Goal: Task Accomplishment & Management: Complete application form

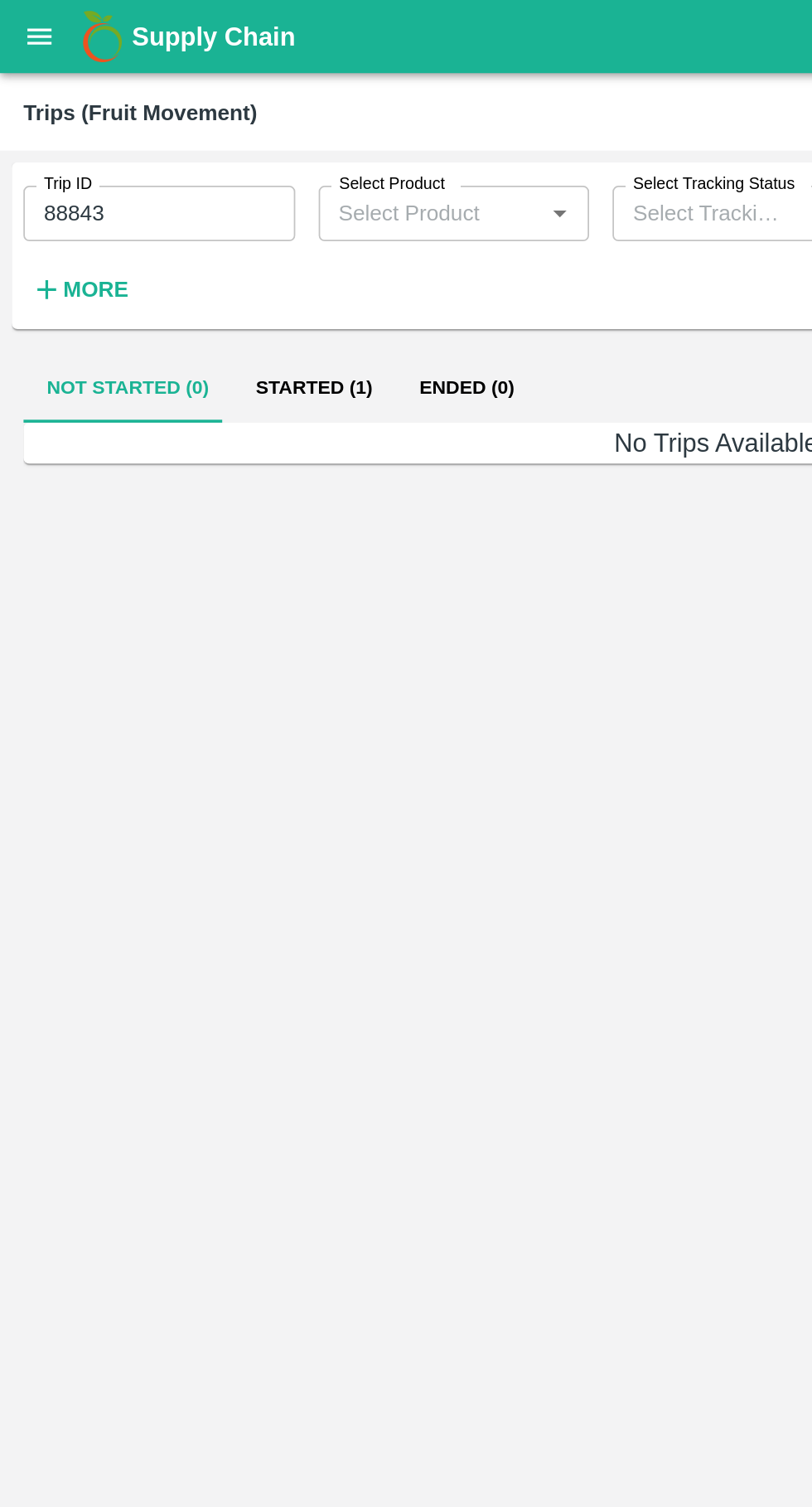
click at [32, 29] on button "open drawer" at bounding box center [22, 21] width 38 height 38
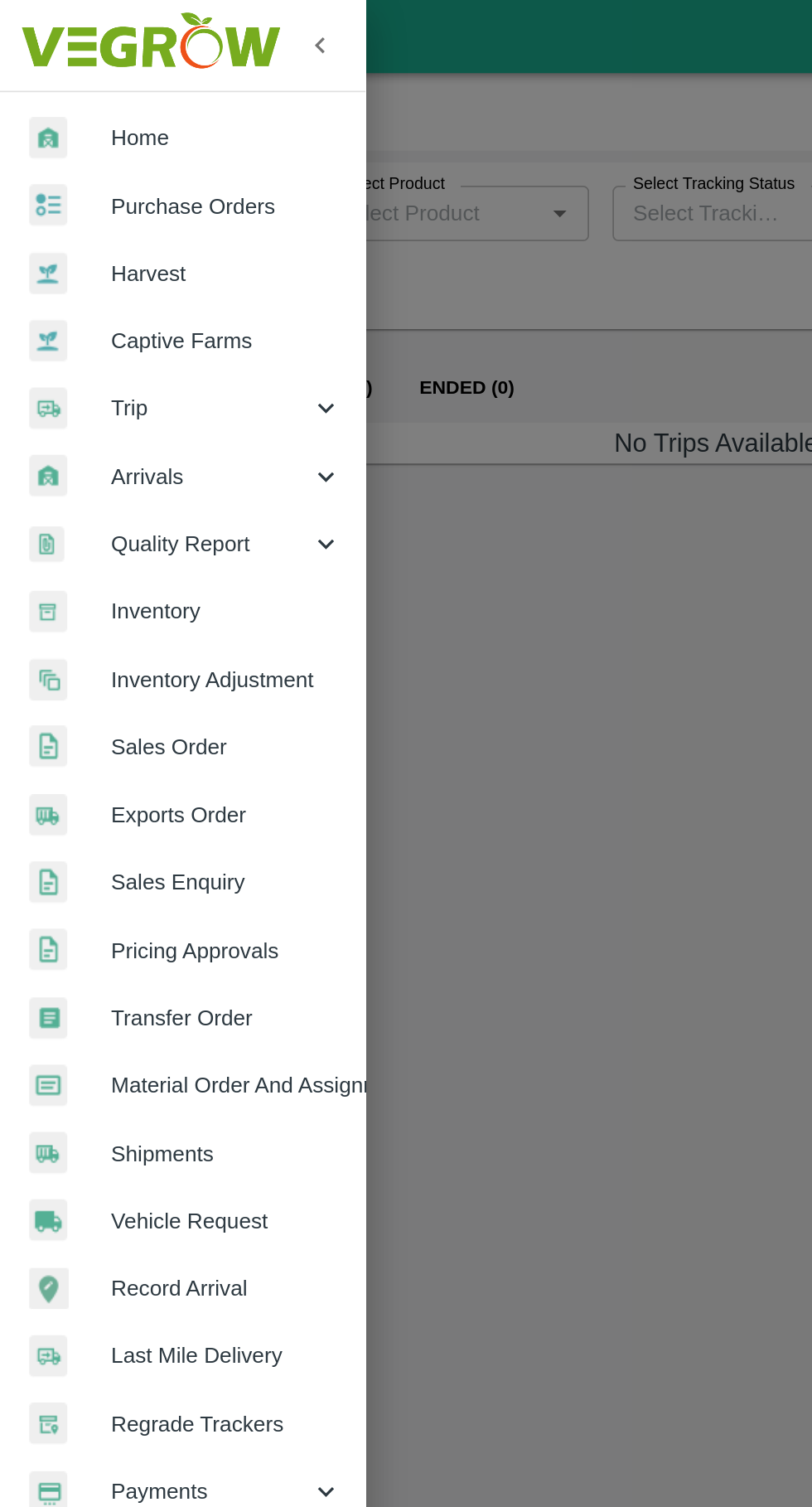
click at [135, 221] on div "Trip" at bounding box center [104, 231] width 207 height 38
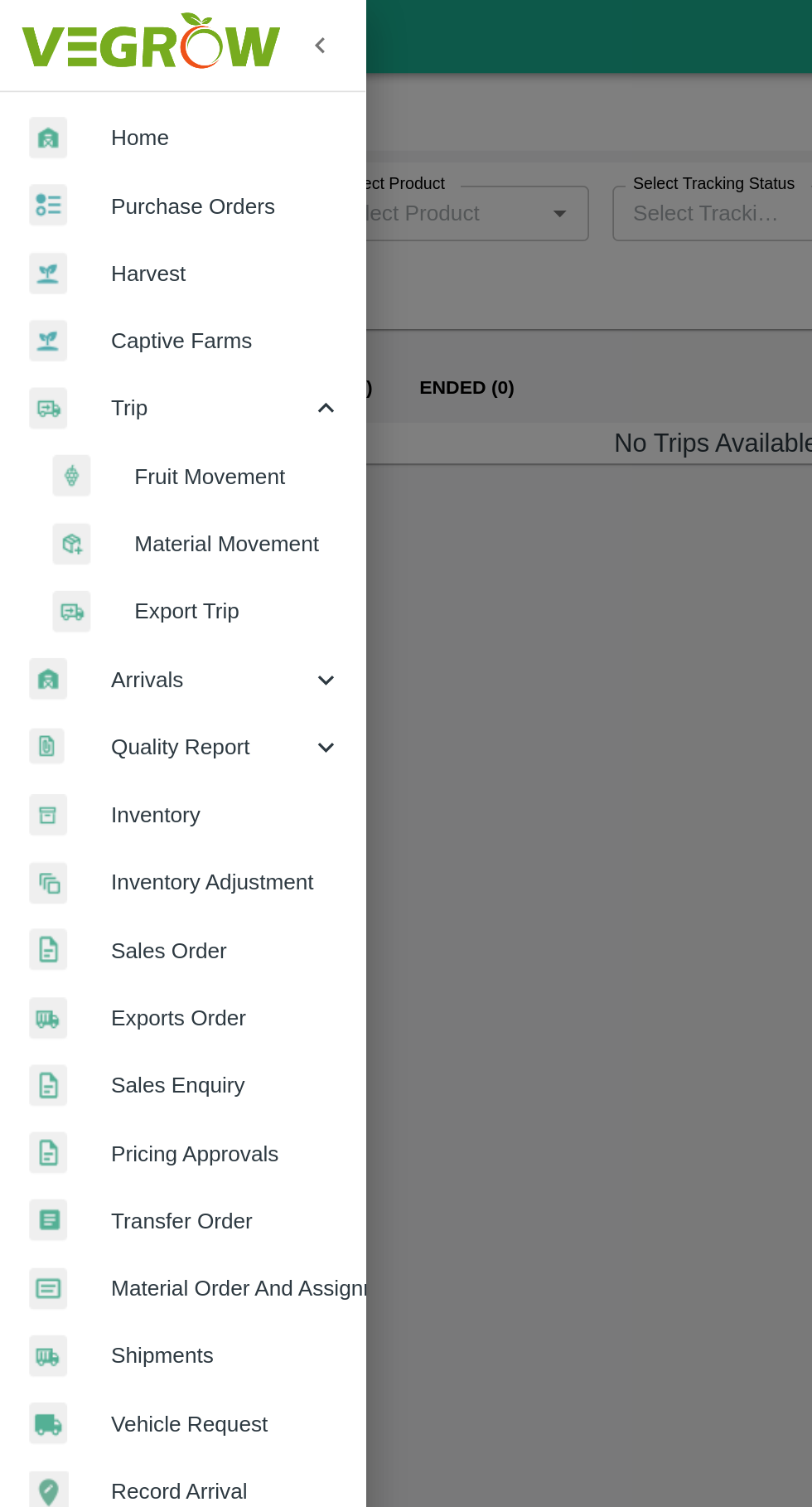
click at [146, 267] on span "Fruit Movement" at bounding box center [135, 270] width 118 height 18
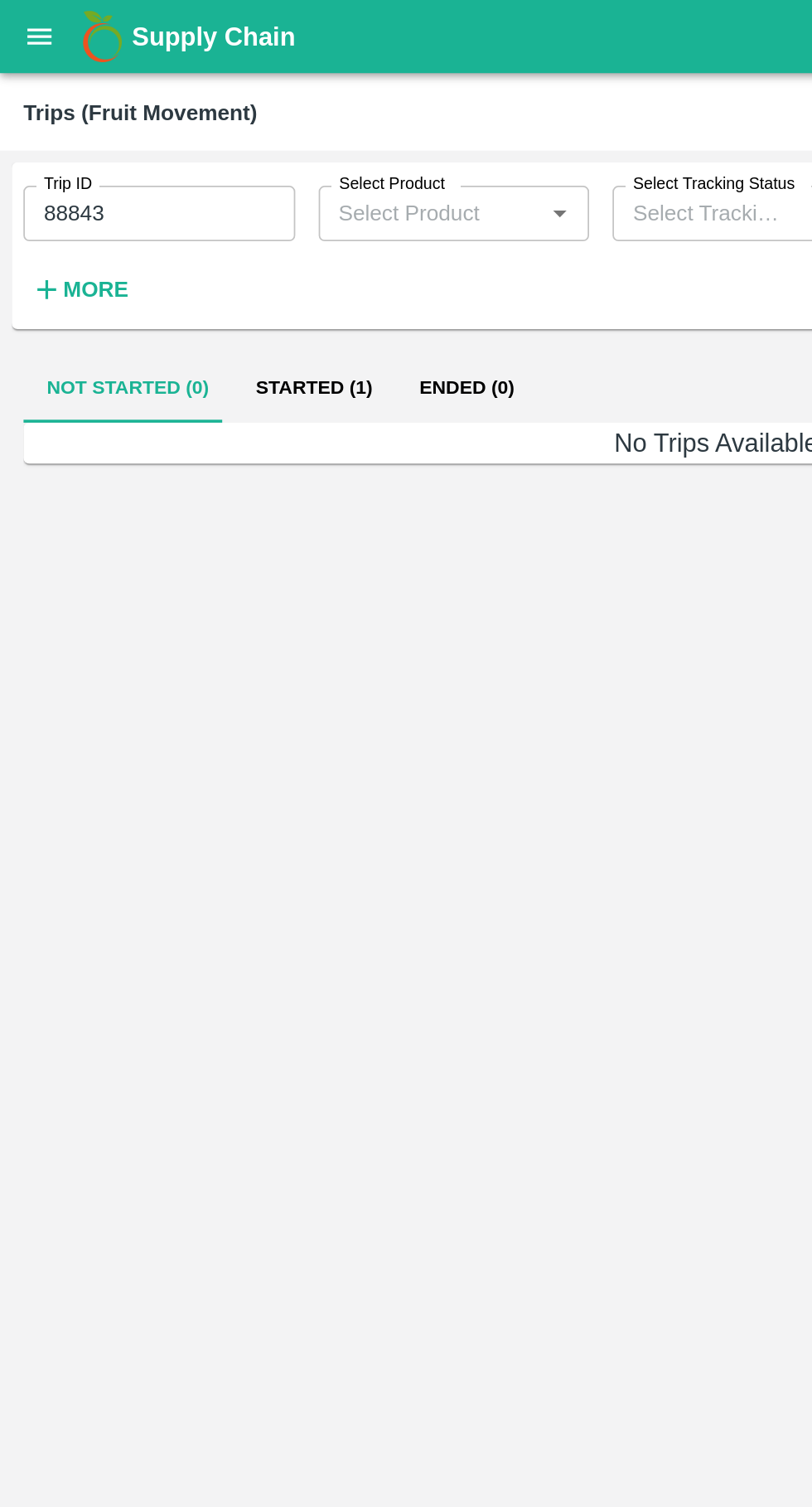
click at [106, 127] on input "88843" at bounding box center [90, 121] width 154 height 31
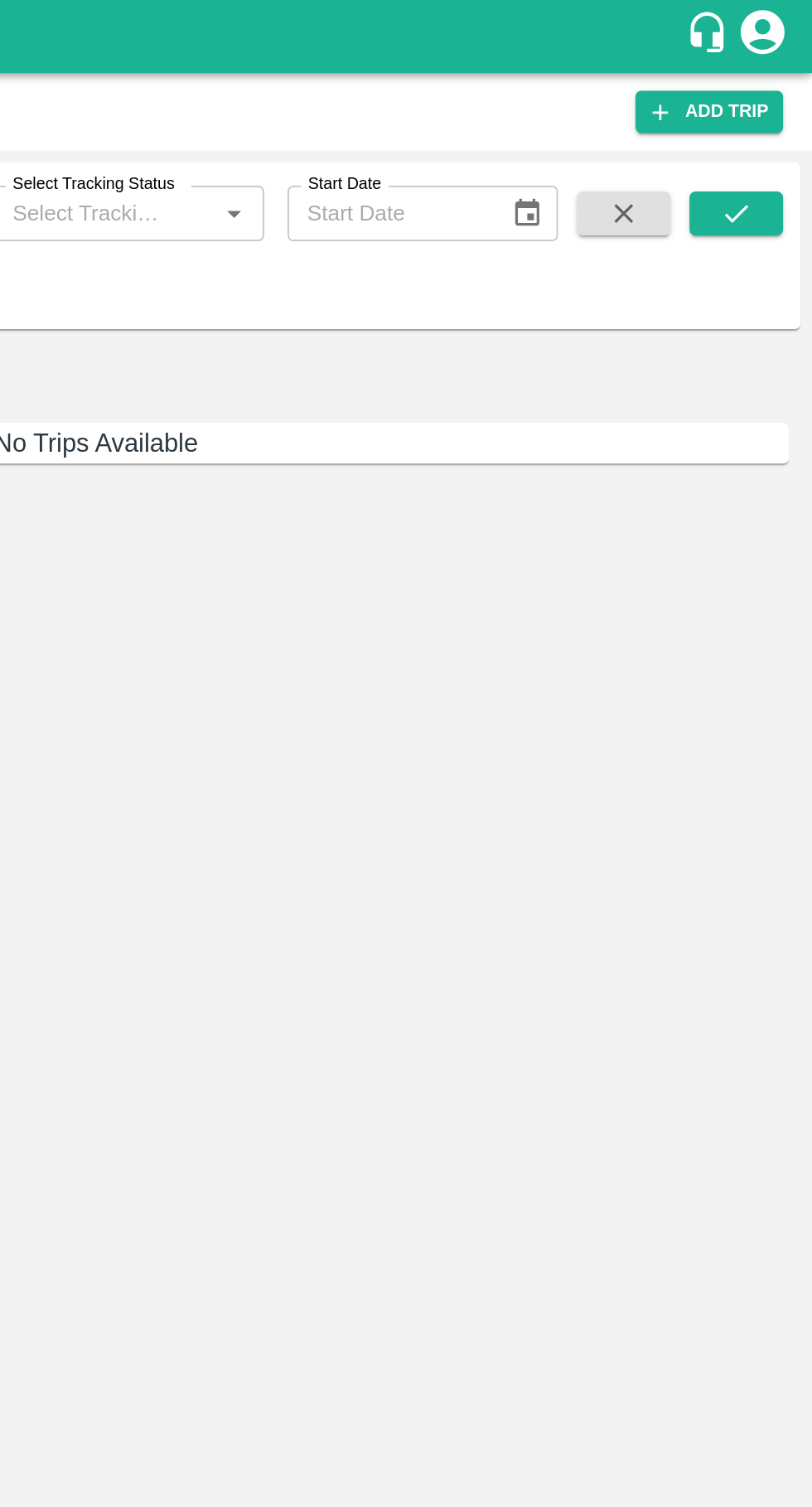
type input "88496"
click at [781, 112] on button "submit" at bounding box center [769, 121] width 53 height 25
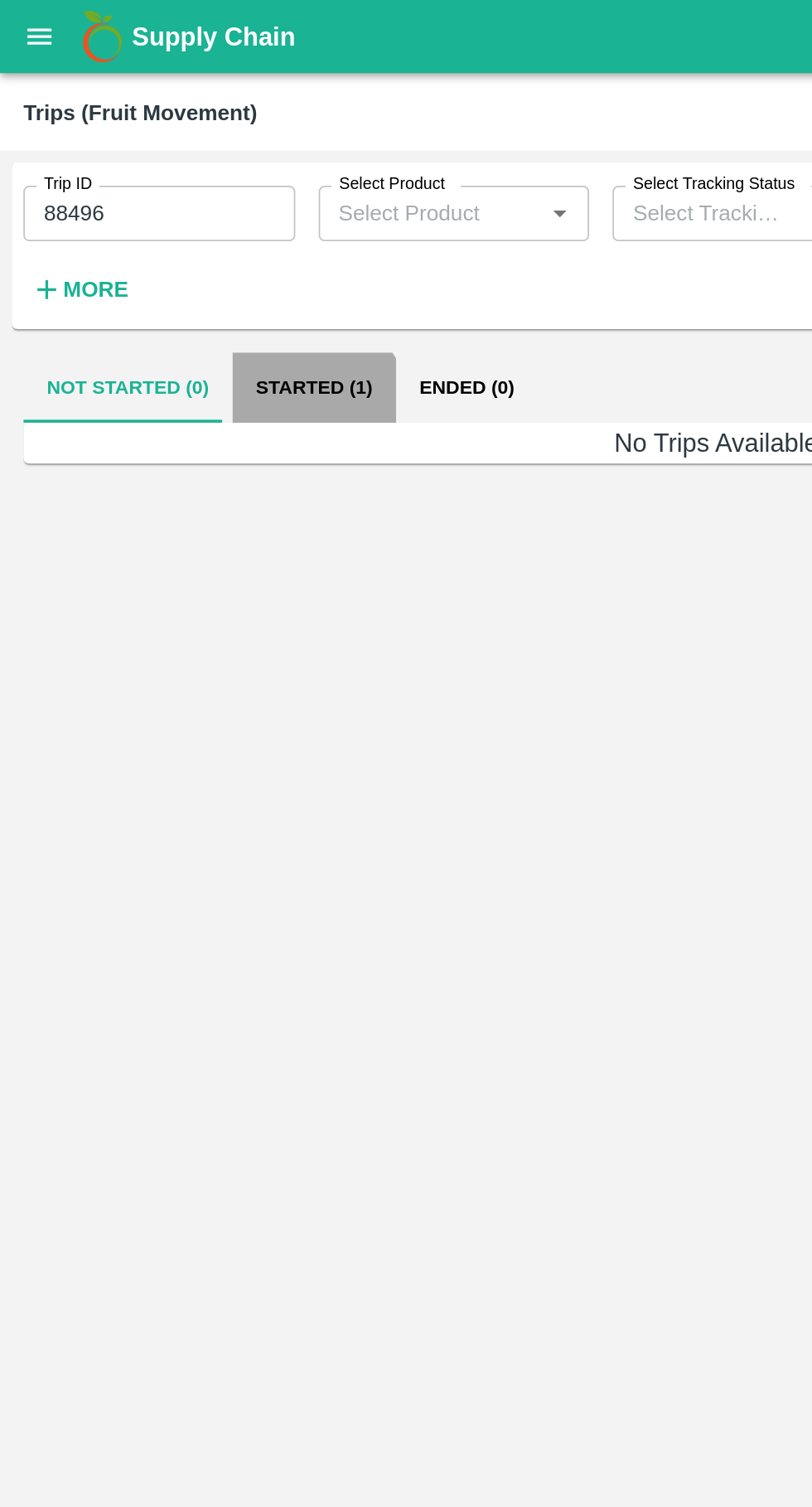
click at [165, 235] on button "Started (1)" at bounding box center [178, 219] width 93 height 39
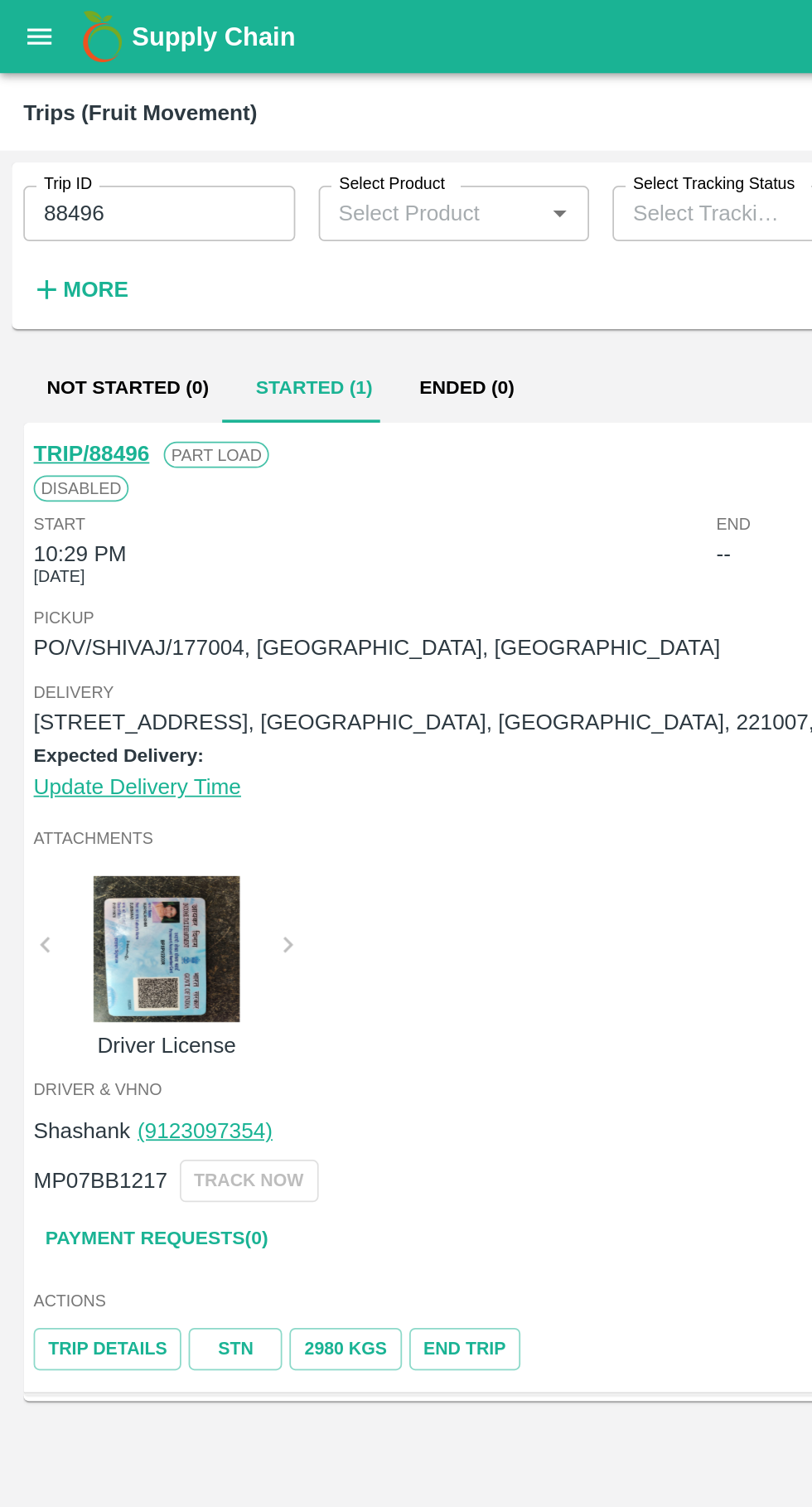
click at [45, 262] on link "TRIP/88496" at bounding box center [51, 257] width 65 height 13
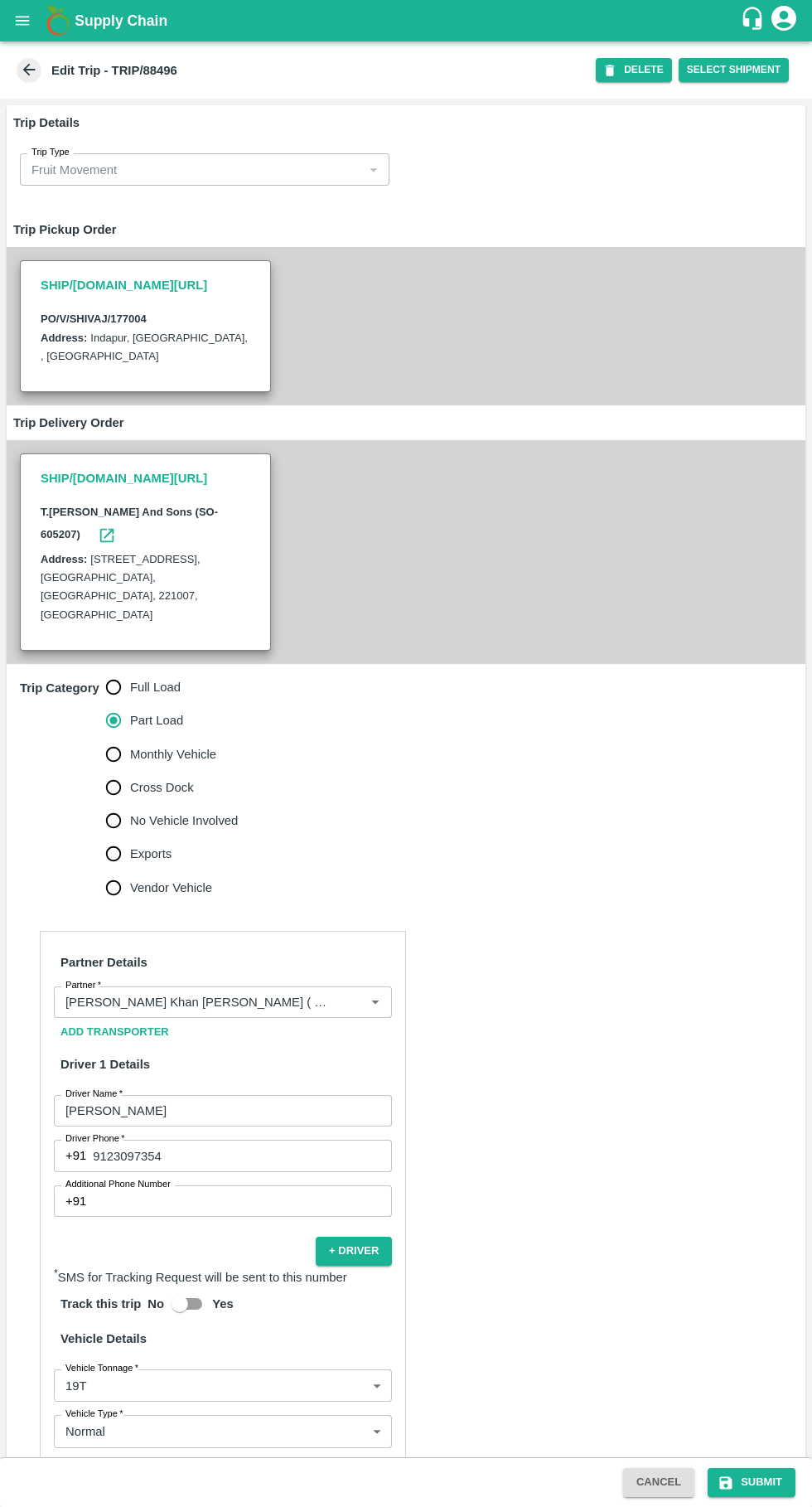
scroll to position [247, 0]
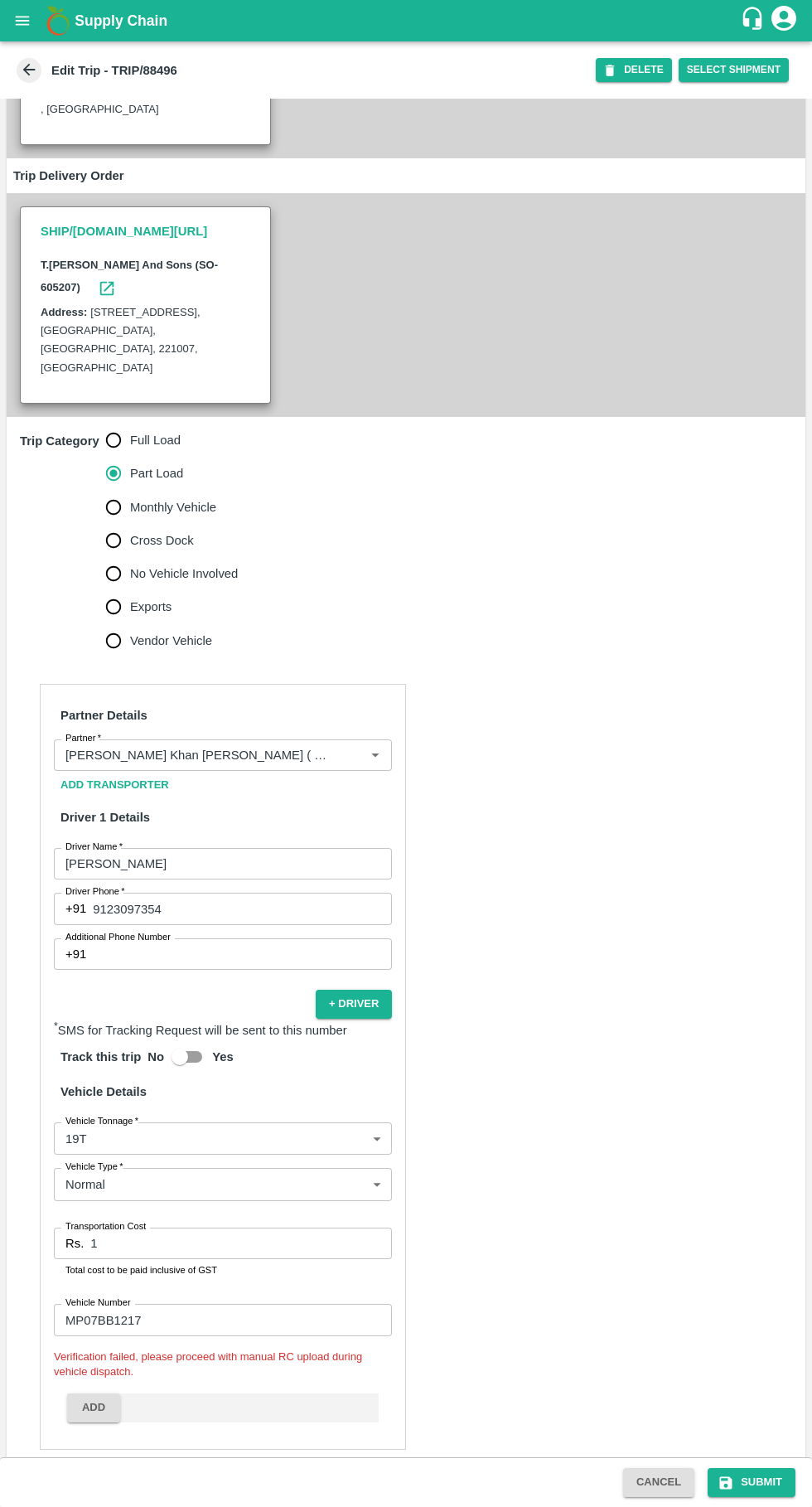
click at [242, 1229] on input "1" at bounding box center [241, 1243] width 301 height 31
type input "28608"
click at [763, 1482] on button "Submit" at bounding box center [752, 1483] width 88 height 29
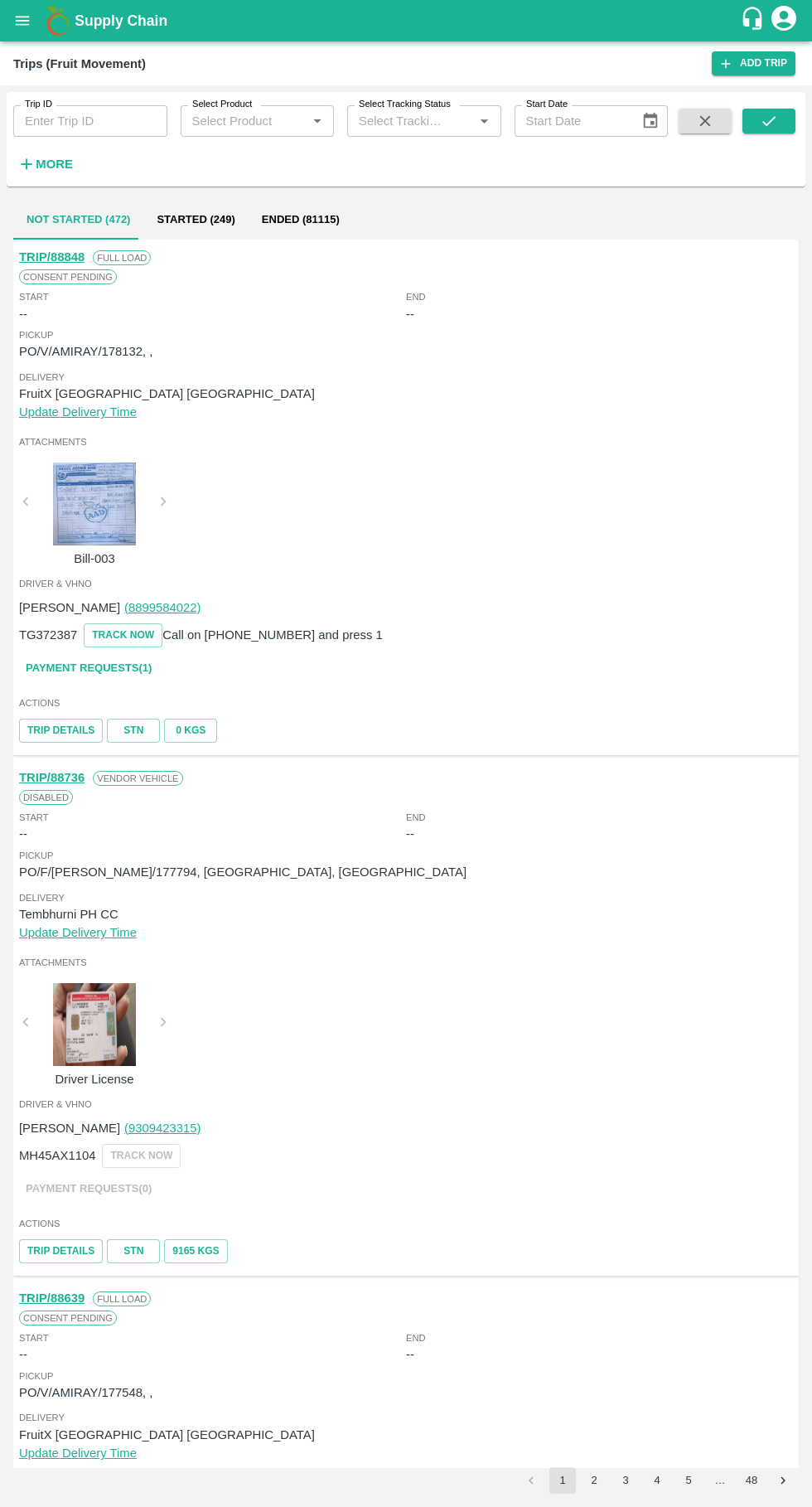
click at [120, 122] on input "Trip ID" at bounding box center [90, 121] width 154 height 31
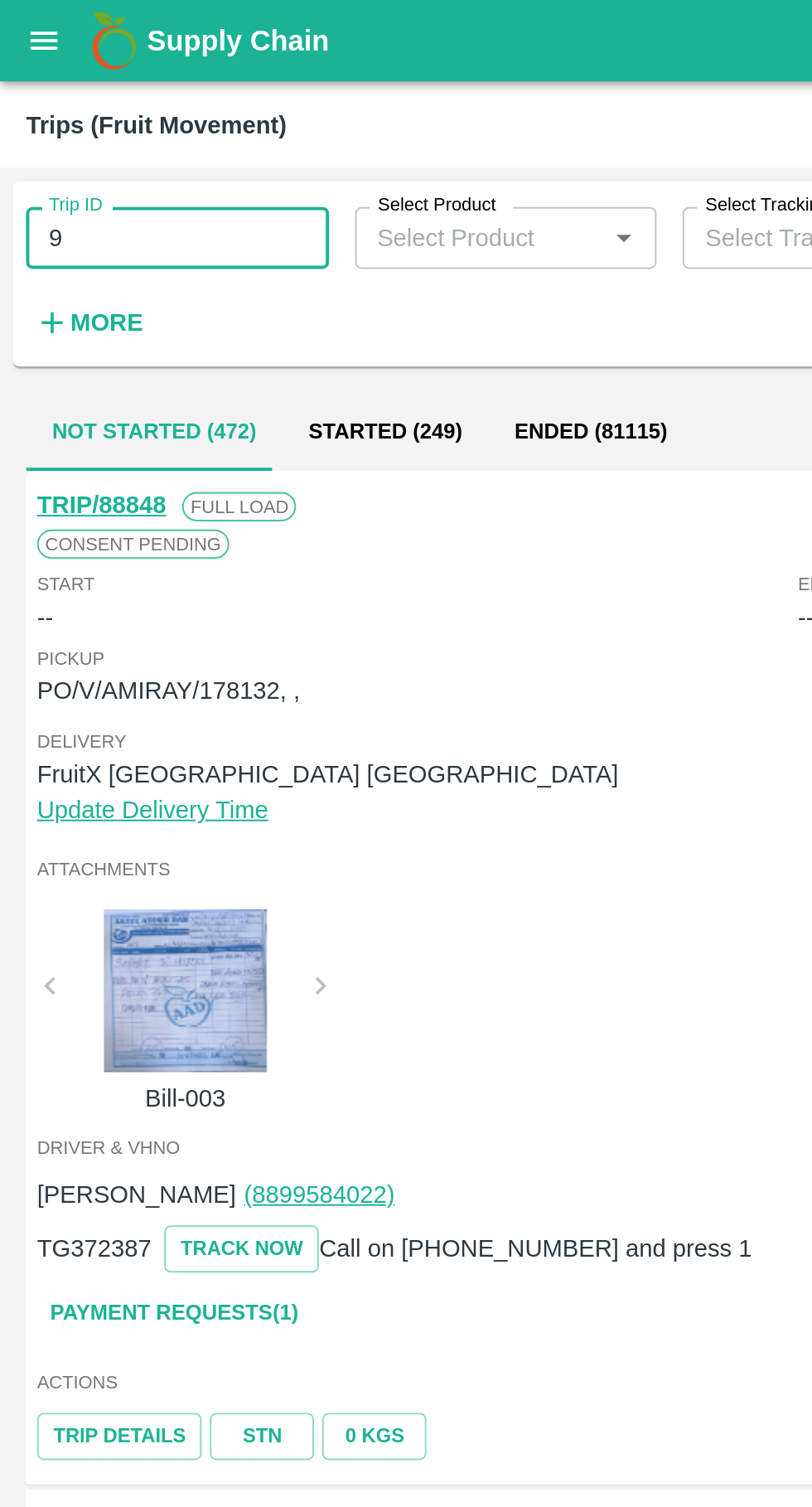
type input "9"
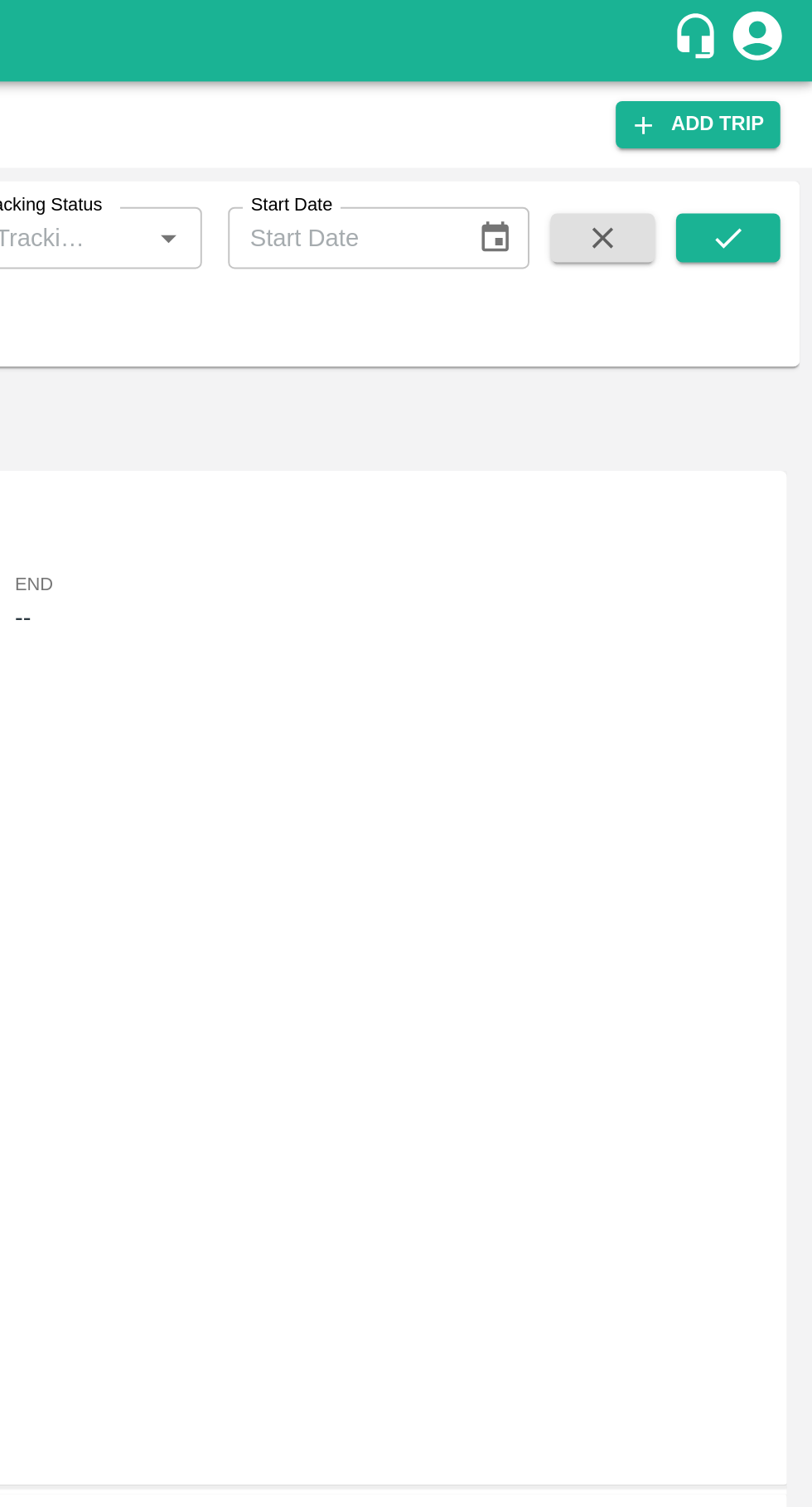
type input "88496"
click at [779, 117] on button "submit" at bounding box center [769, 121] width 53 height 25
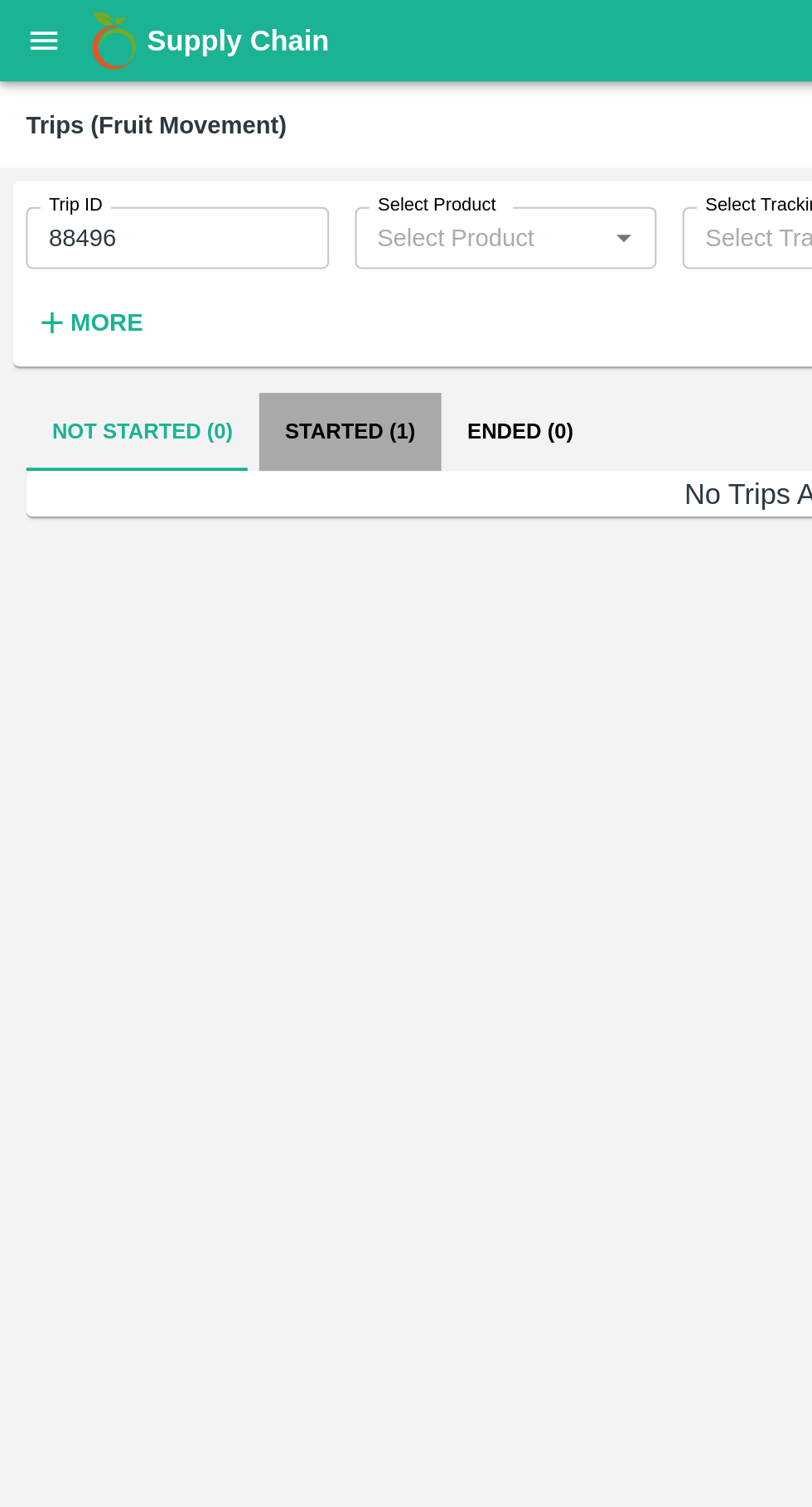
click at [174, 208] on button "Started (1)" at bounding box center [178, 219] width 93 height 39
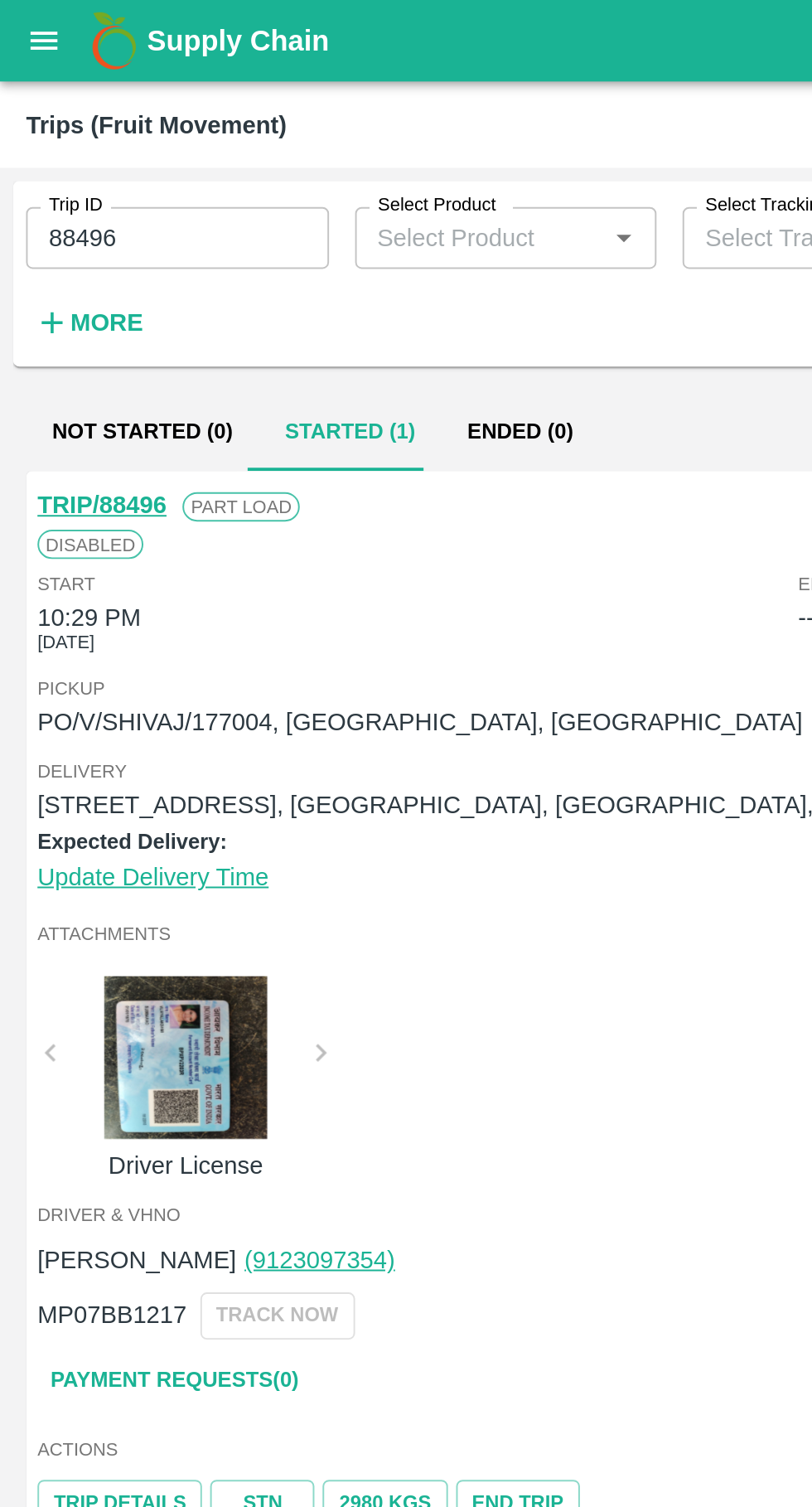
click at [29, 5] on button "open drawer" at bounding box center [22, 21] width 38 height 38
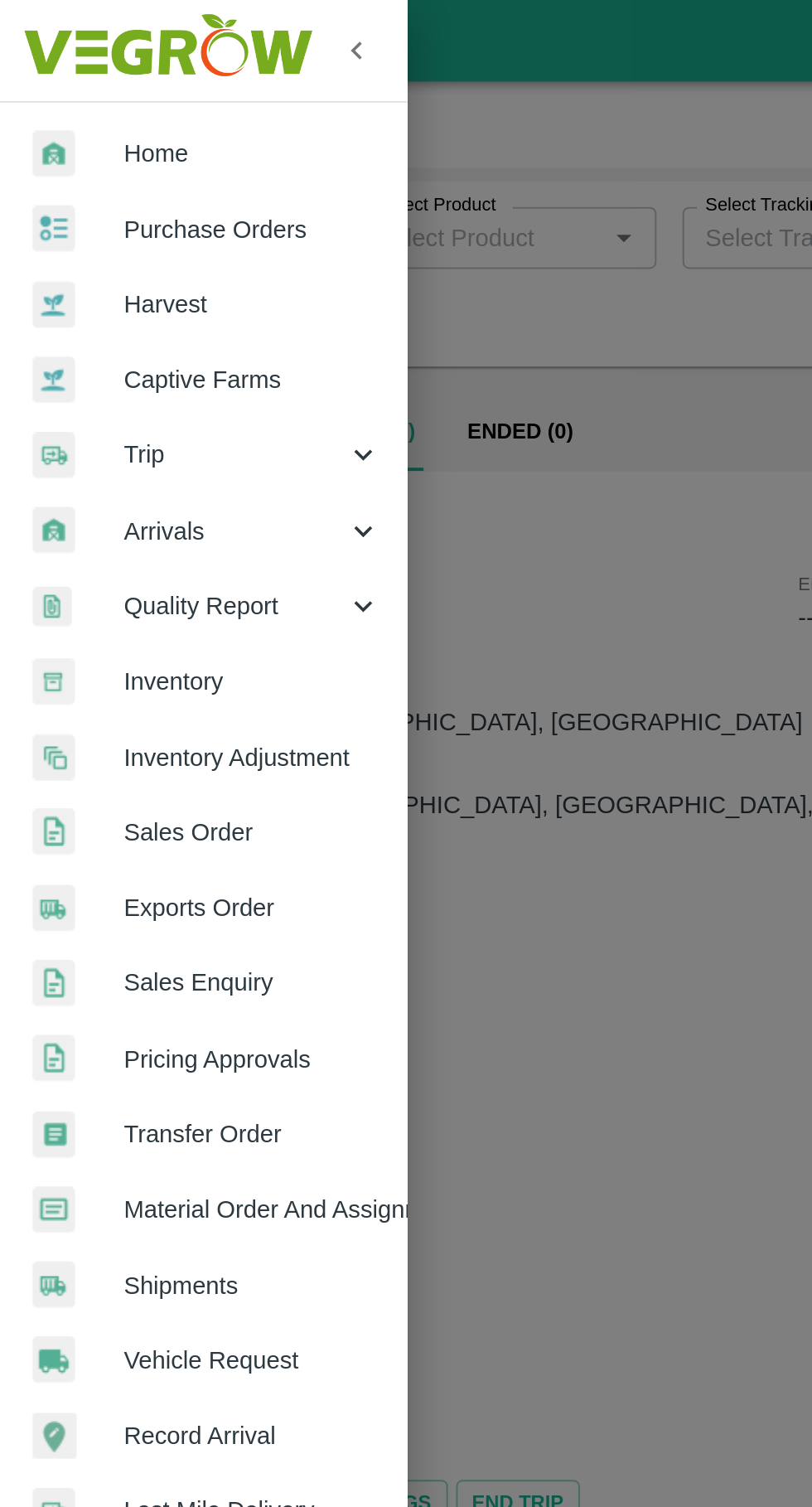
click at [129, 233] on span "Trip" at bounding box center [119, 231] width 113 height 18
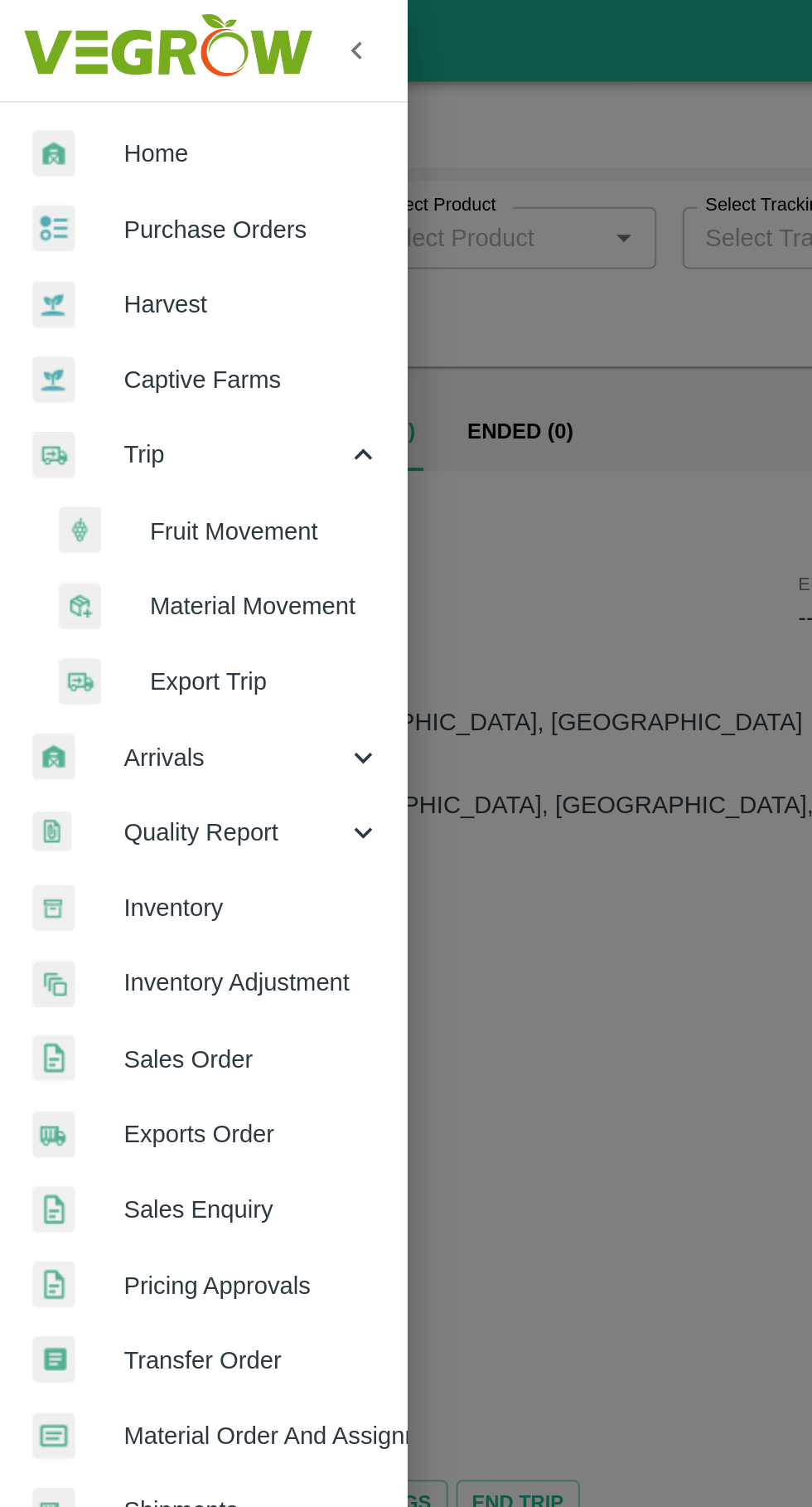
click at [130, 116] on span "Purchase Orders" at bounding box center [128, 116] width 131 height 18
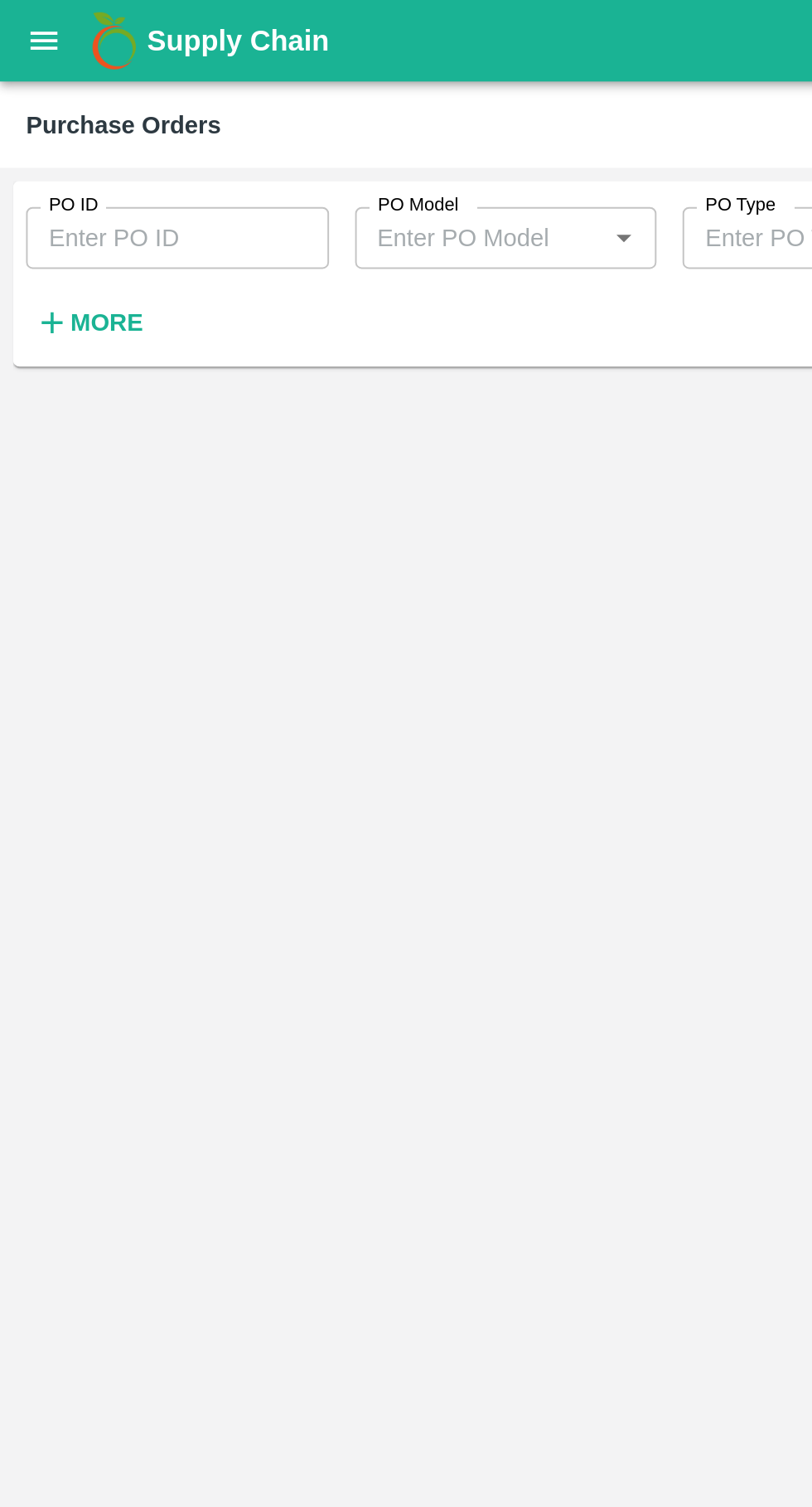
click at [96, 125] on input "PO ID" at bounding box center [90, 121] width 154 height 31
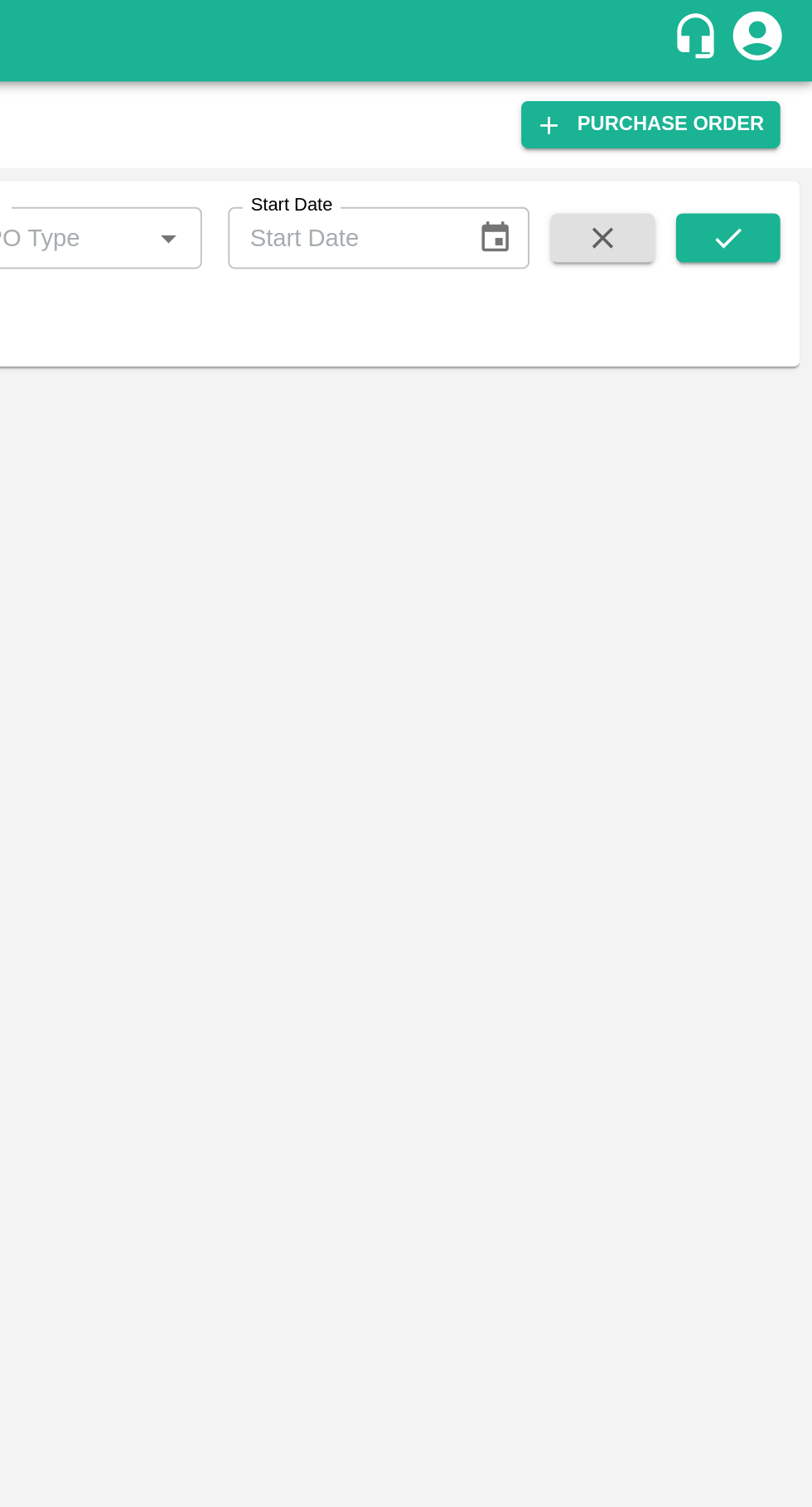
type input "177004"
click at [774, 108] on button "submit" at bounding box center [769, 121] width 53 height 25
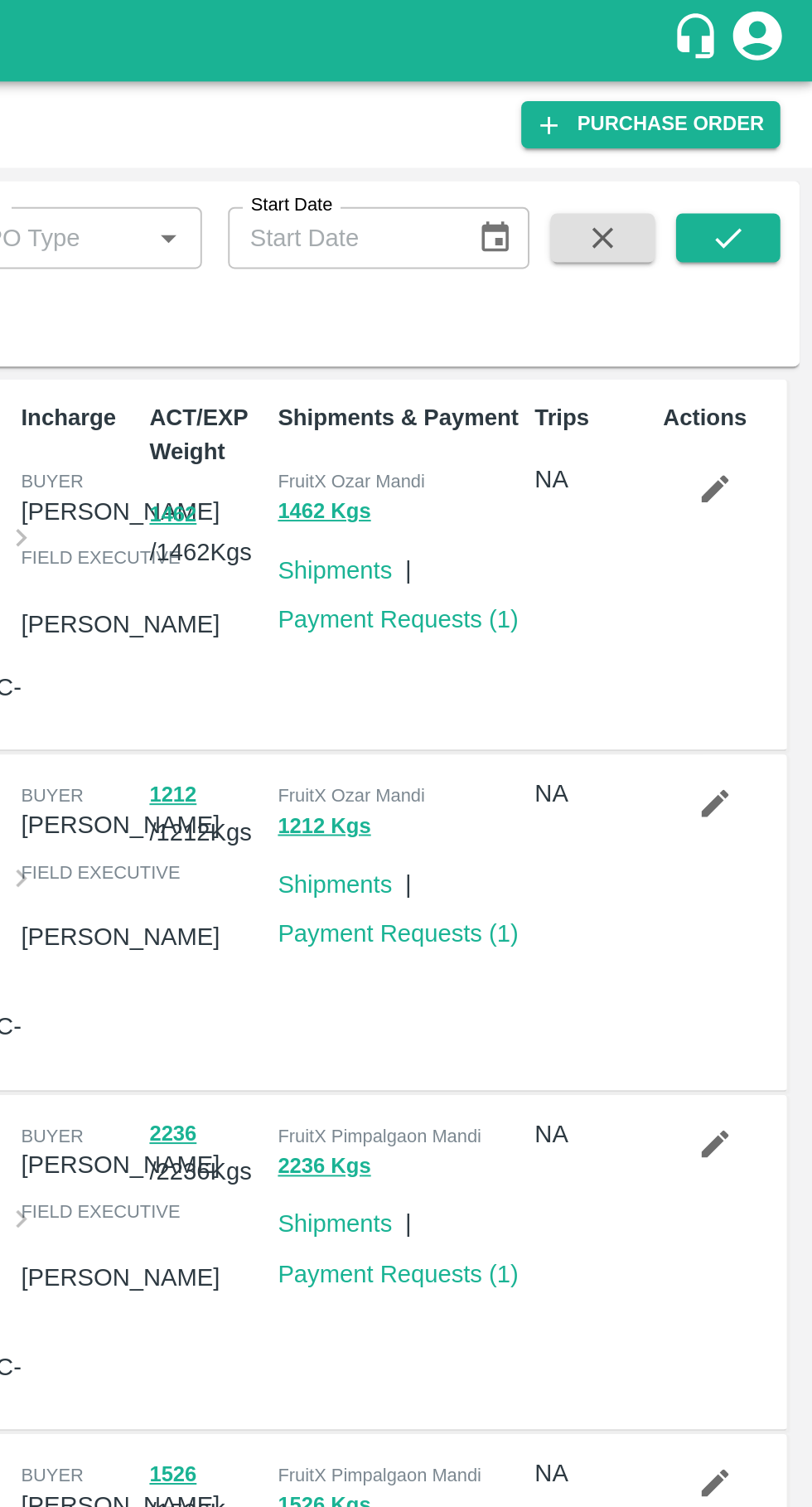
click at [772, 131] on button "submit" at bounding box center [769, 121] width 53 height 25
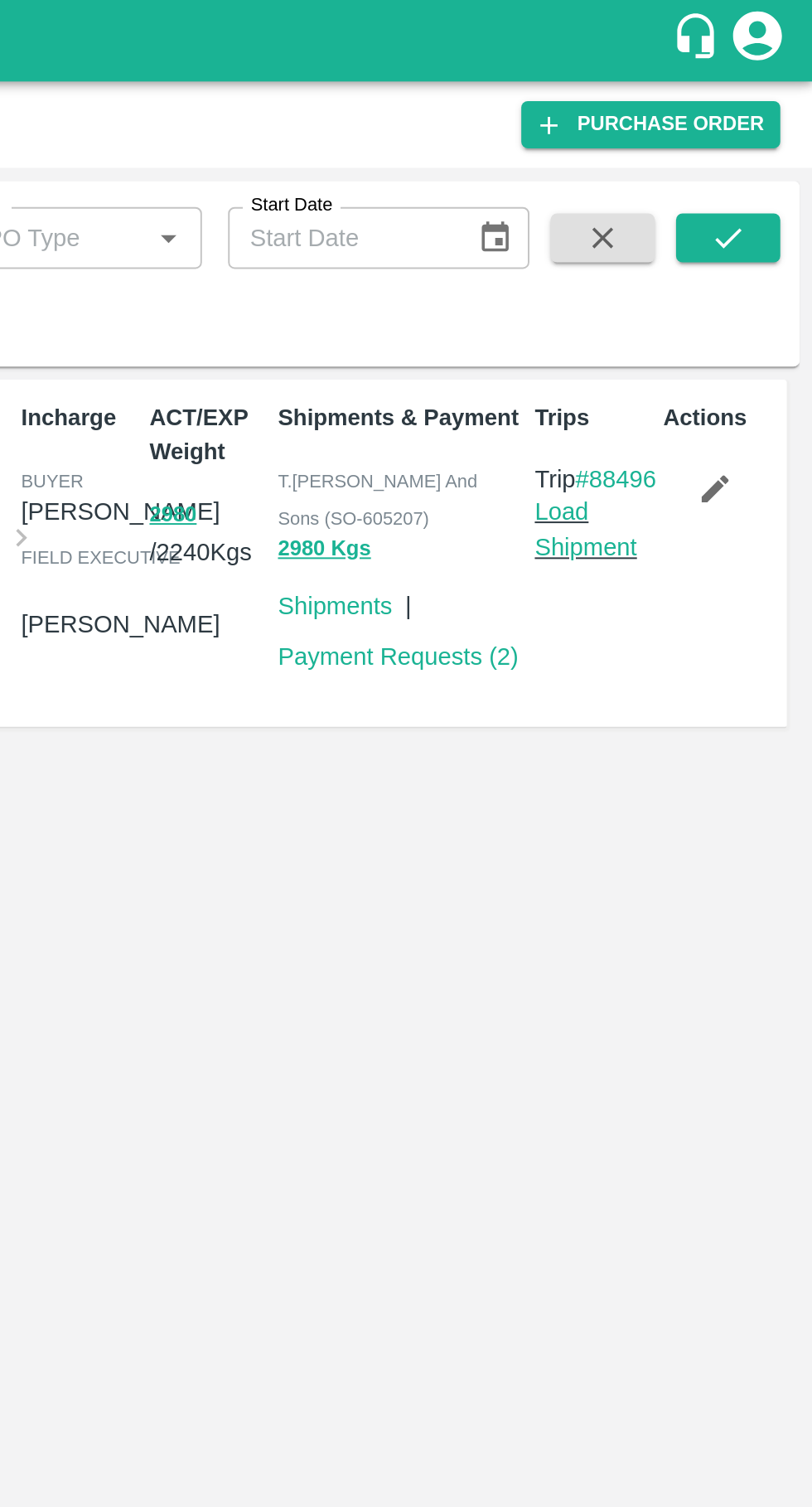
click at [695, 285] on link "Load Shipment" at bounding box center [697, 269] width 52 height 31
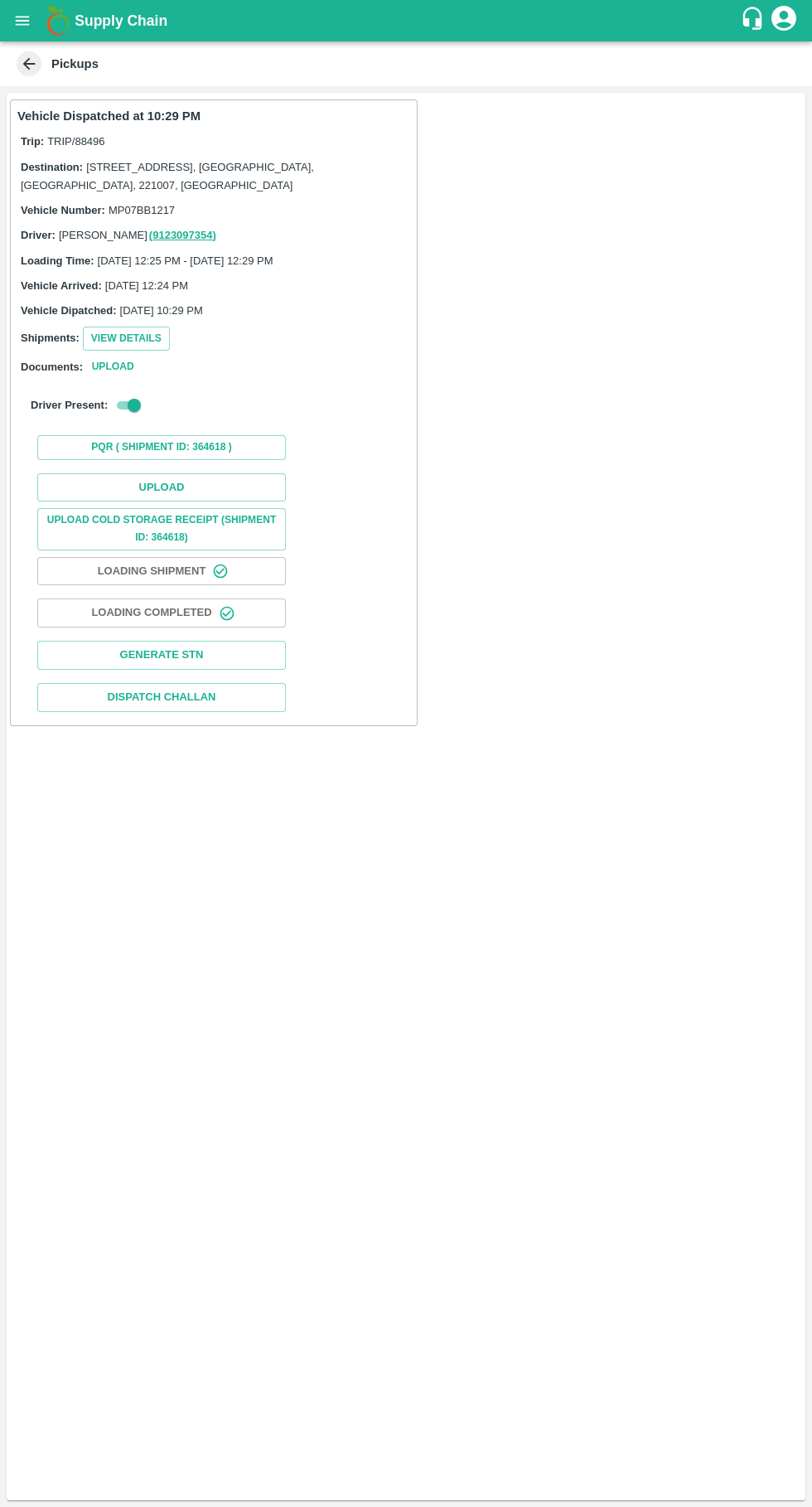
click at [198, 484] on button "Upload" at bounding box center [162, 487] width 249 height 29
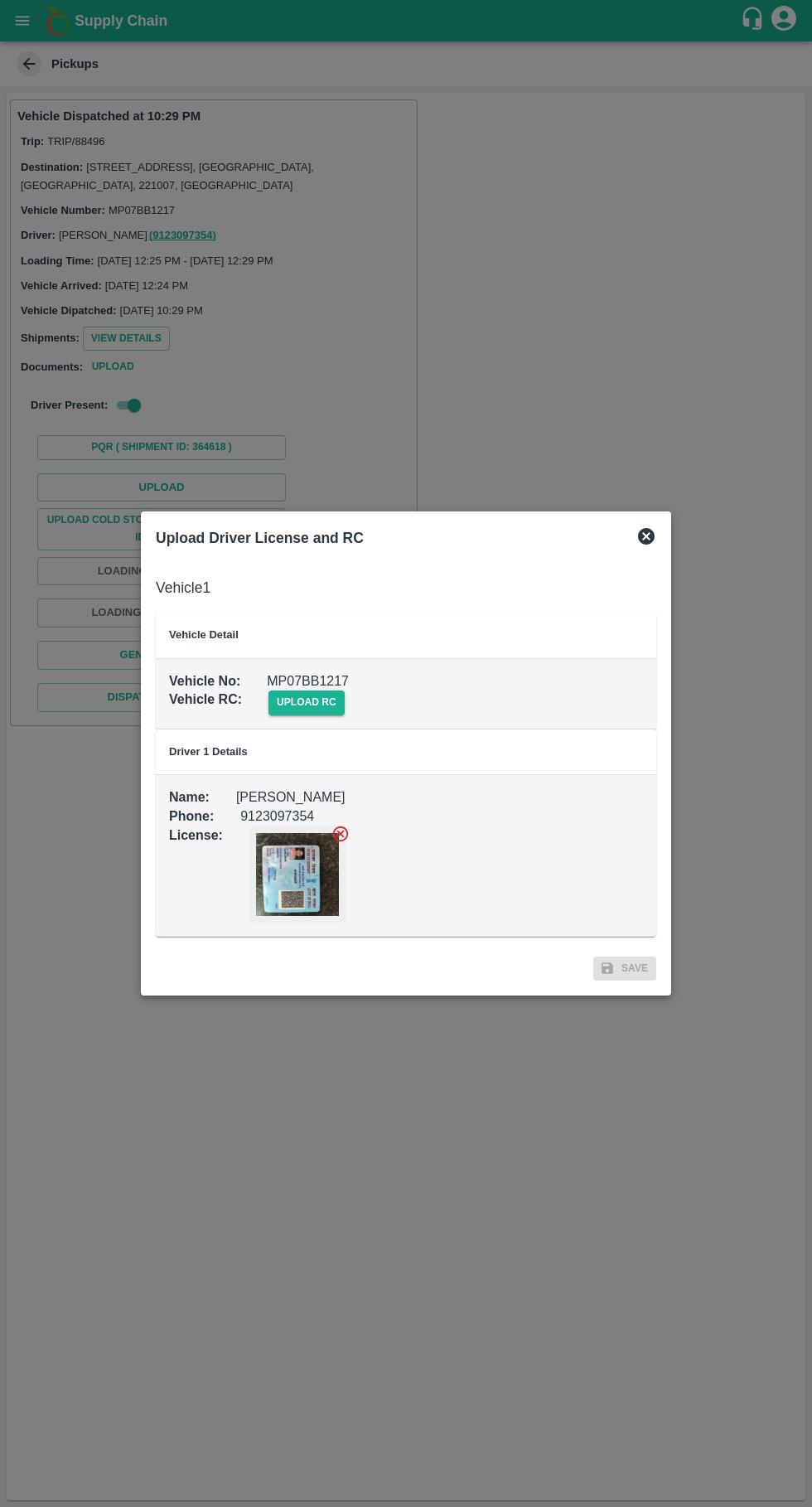
click at [293, 703] on span "upload rc" at bounding box center [306, 702] width 76 height 24
click at [0, 0] on input "upload rc" at bounding box center [0, 0] width 0 height 0
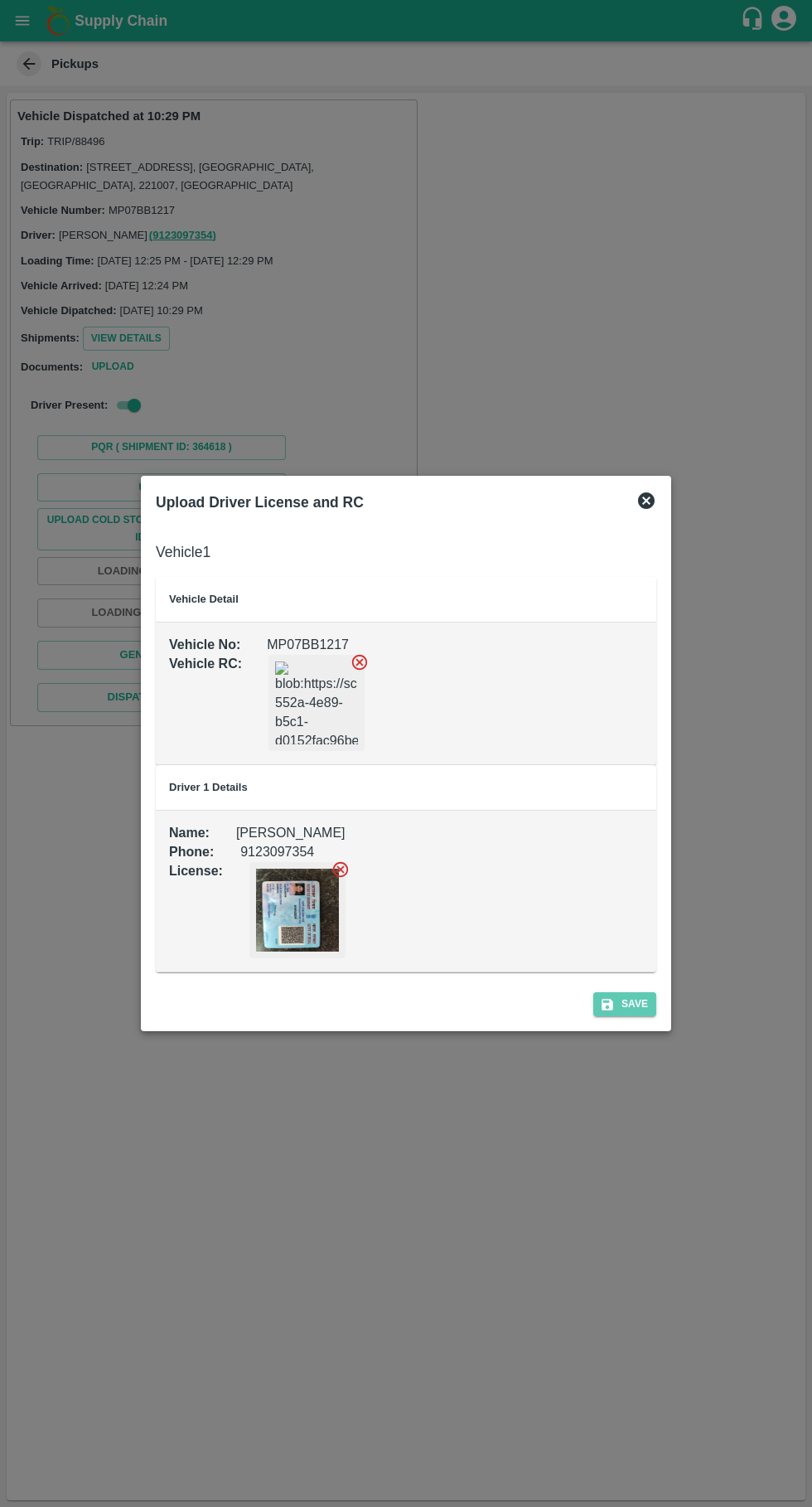
click at [625, 1014] on button "Save" at bounding box center [625, 1004] width 63 height 24
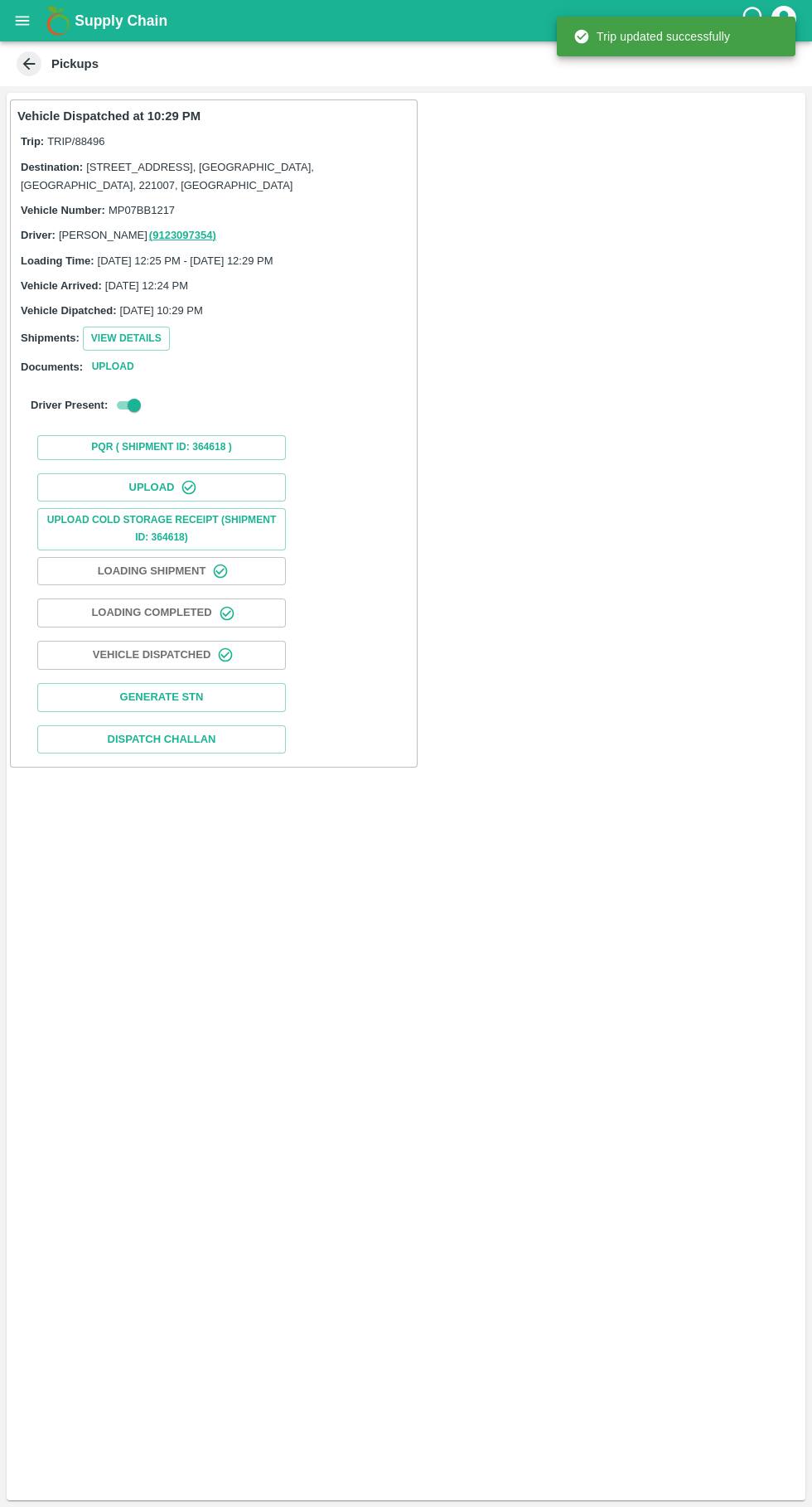
click at [187, 485] on icon "button" at bounding box center [189, 487] width 17 height 17
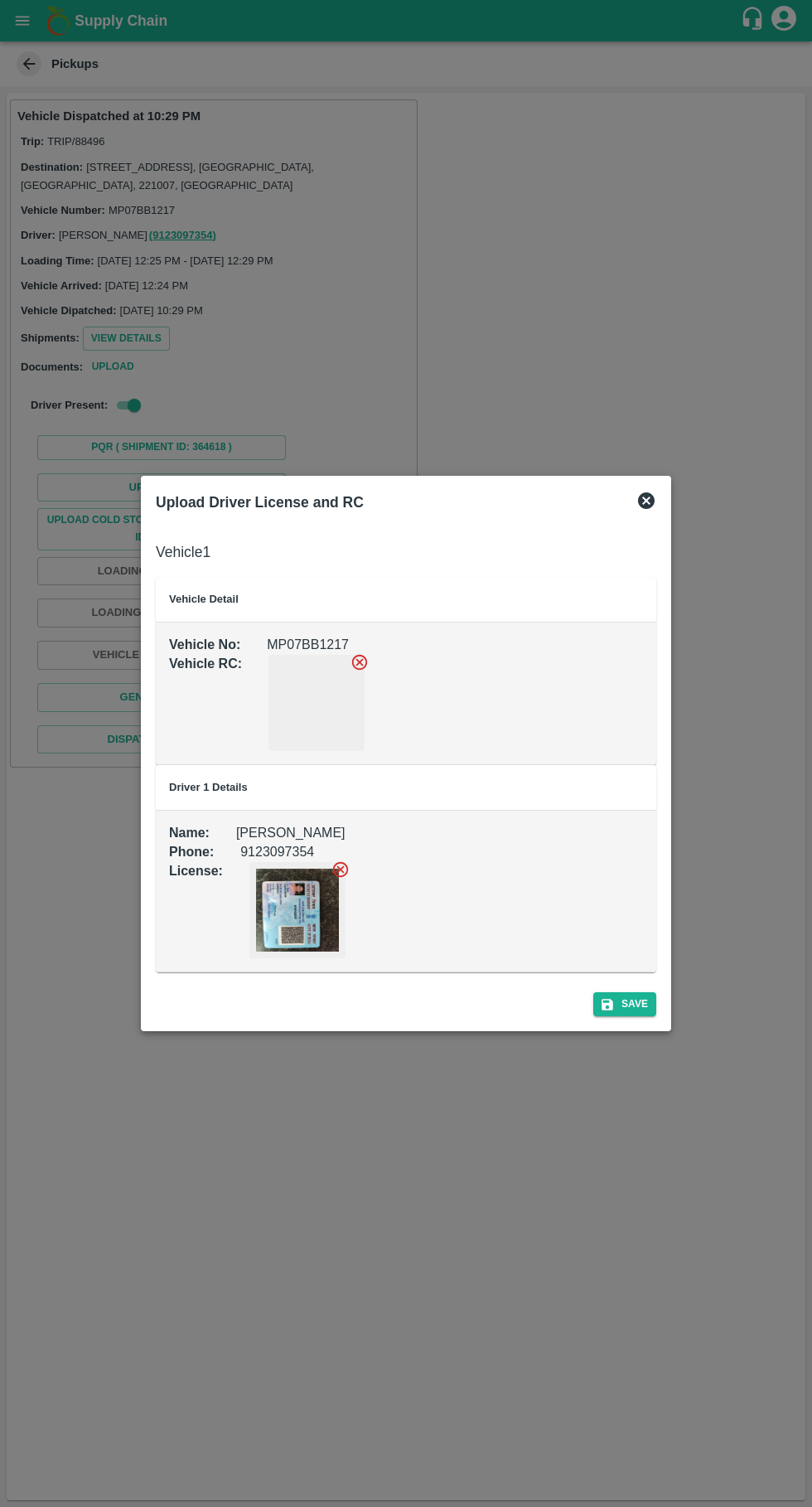
click at [636, 1017] on div "Save" at bounding box center [406, 1001] width 514 height 44
click at [609, 1003] on icon "submit" at bounding box center [607, 1004] width 12 height 12
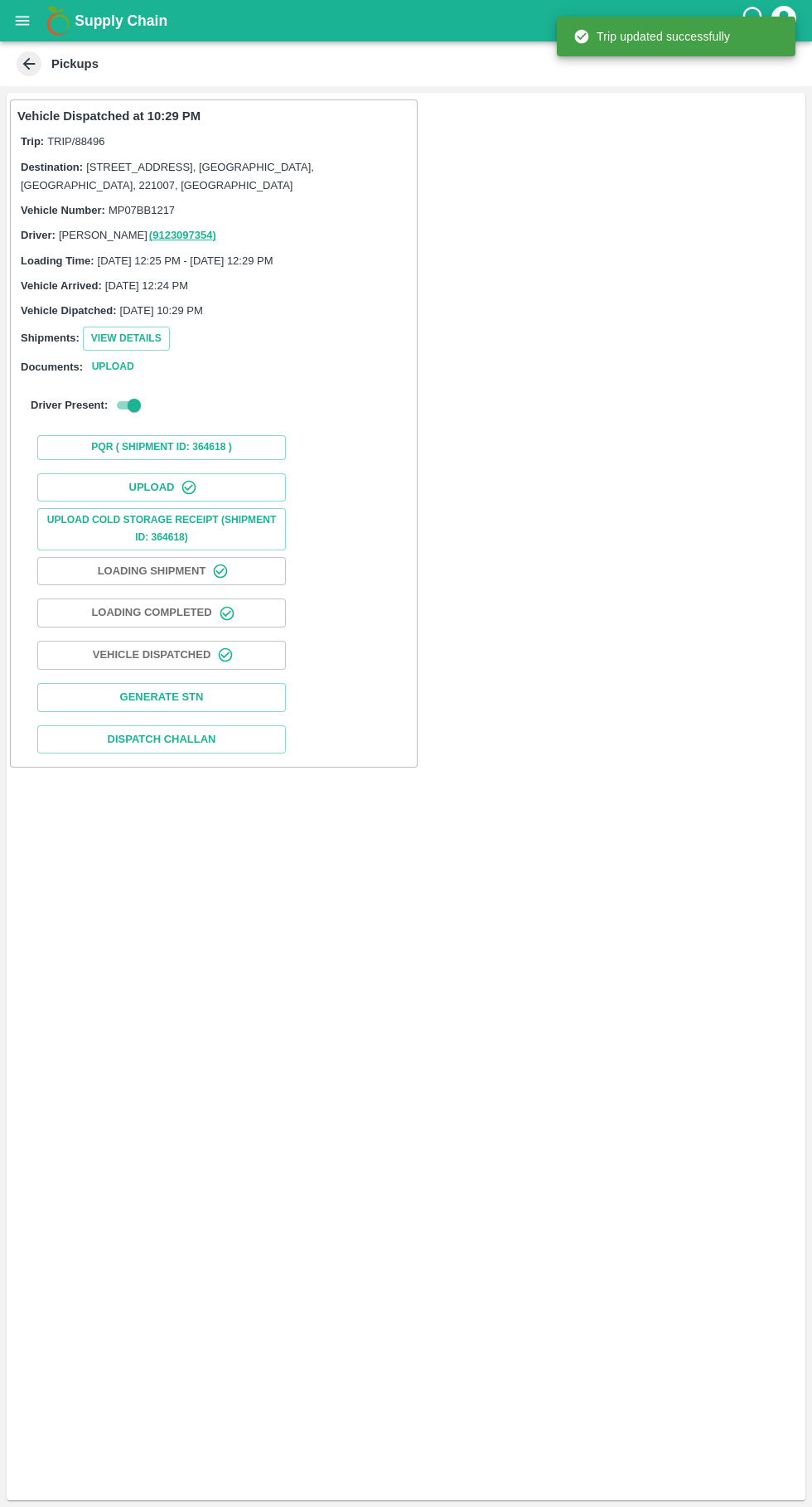
click at [214, 489] on button "Upload" at bounding box center [162, 487] width 249 height 29
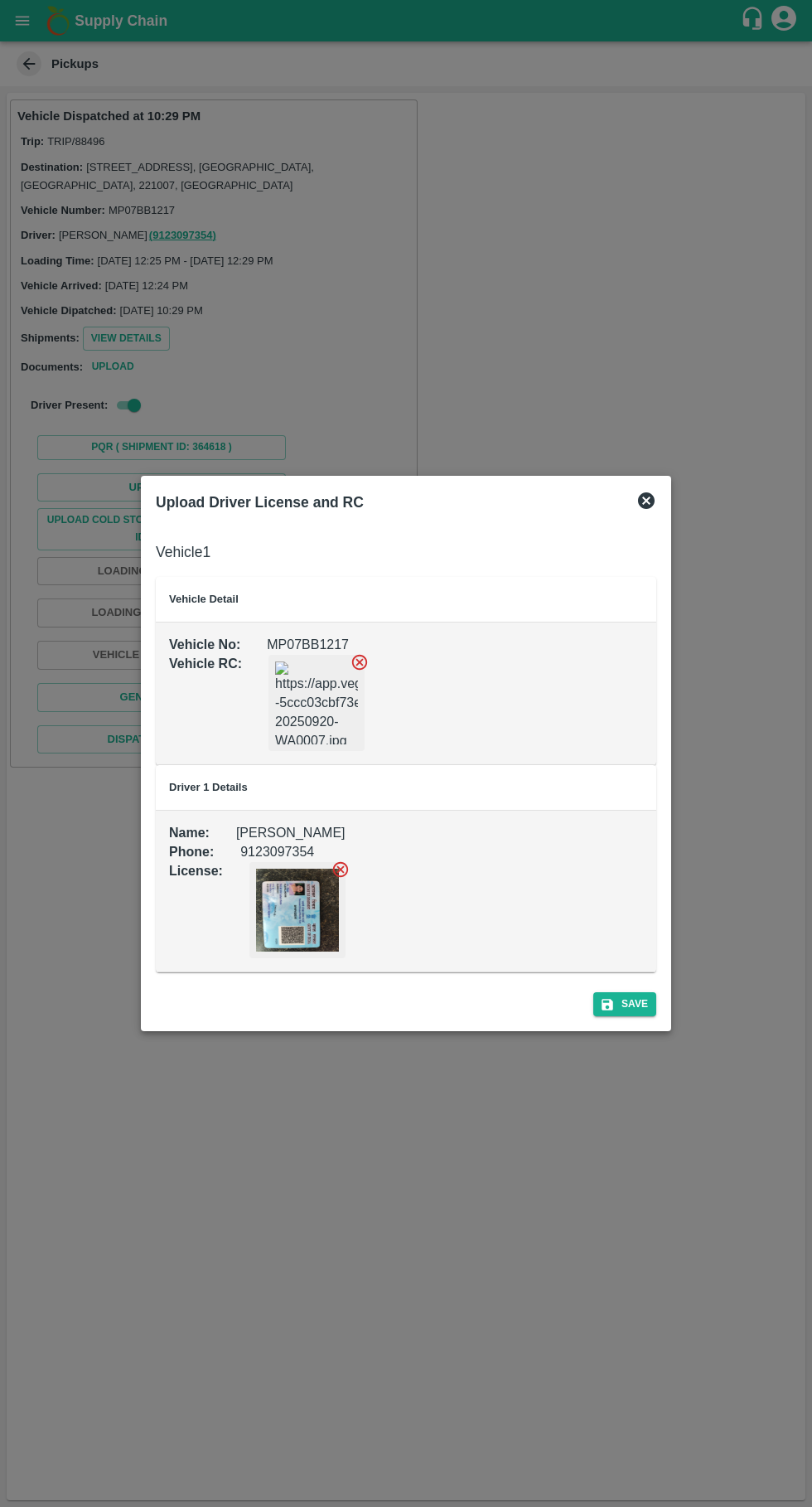
click at [326, 695] on img at bounding box center [317, 703] width 83 height 83
click at [355, 663] on icon at bounding box center [360, 663] width 16 height 16
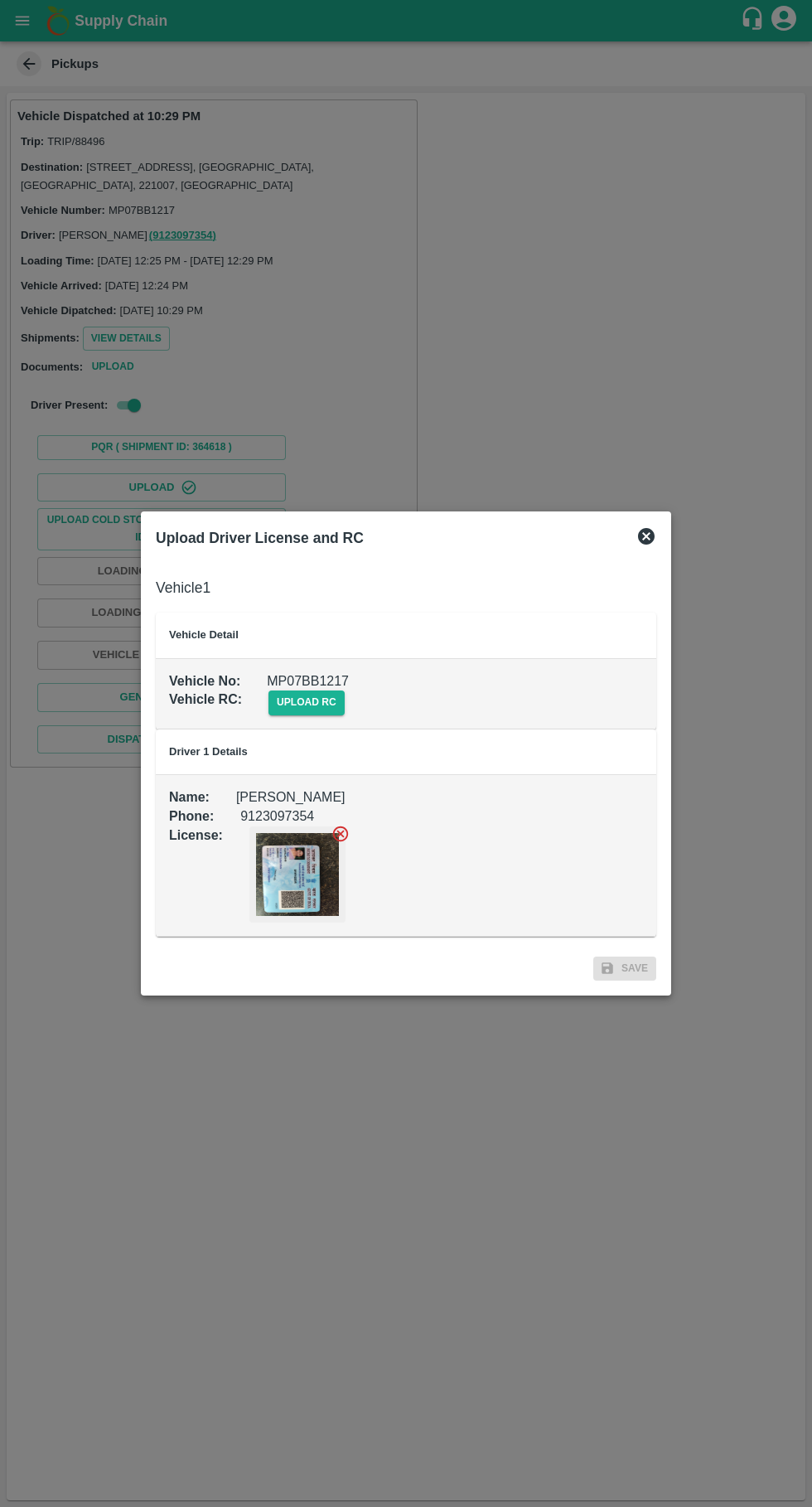
click at [300, 695] on span "upload rc" at bounding box center [306, 702] width 76 height 24
click at [0, 0] on input "upload rc" at bounding box center [0, 0] width 0 height 0
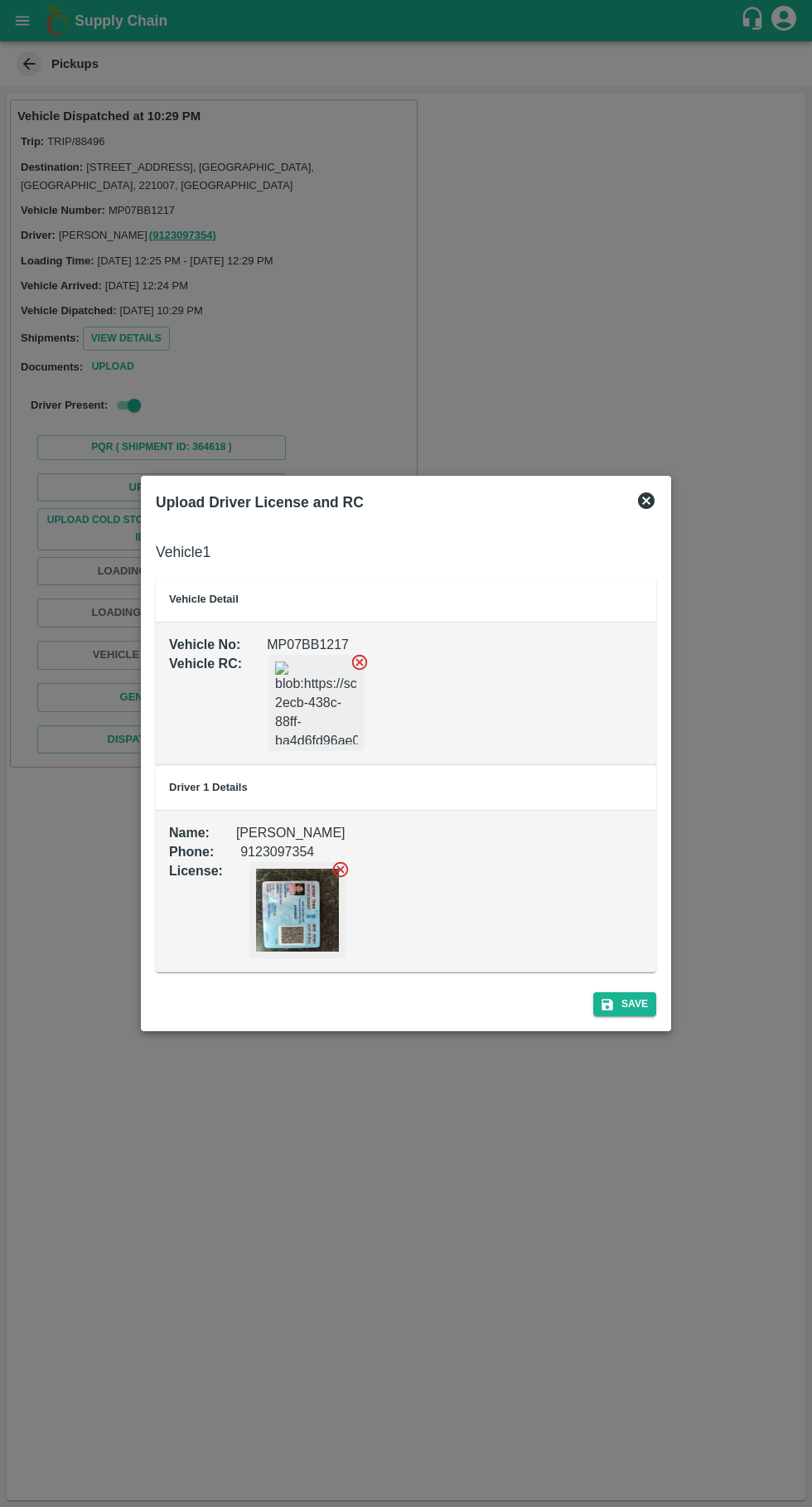
click at [351, 663] on icon at bounding box center [359, 662] width 18 height 18
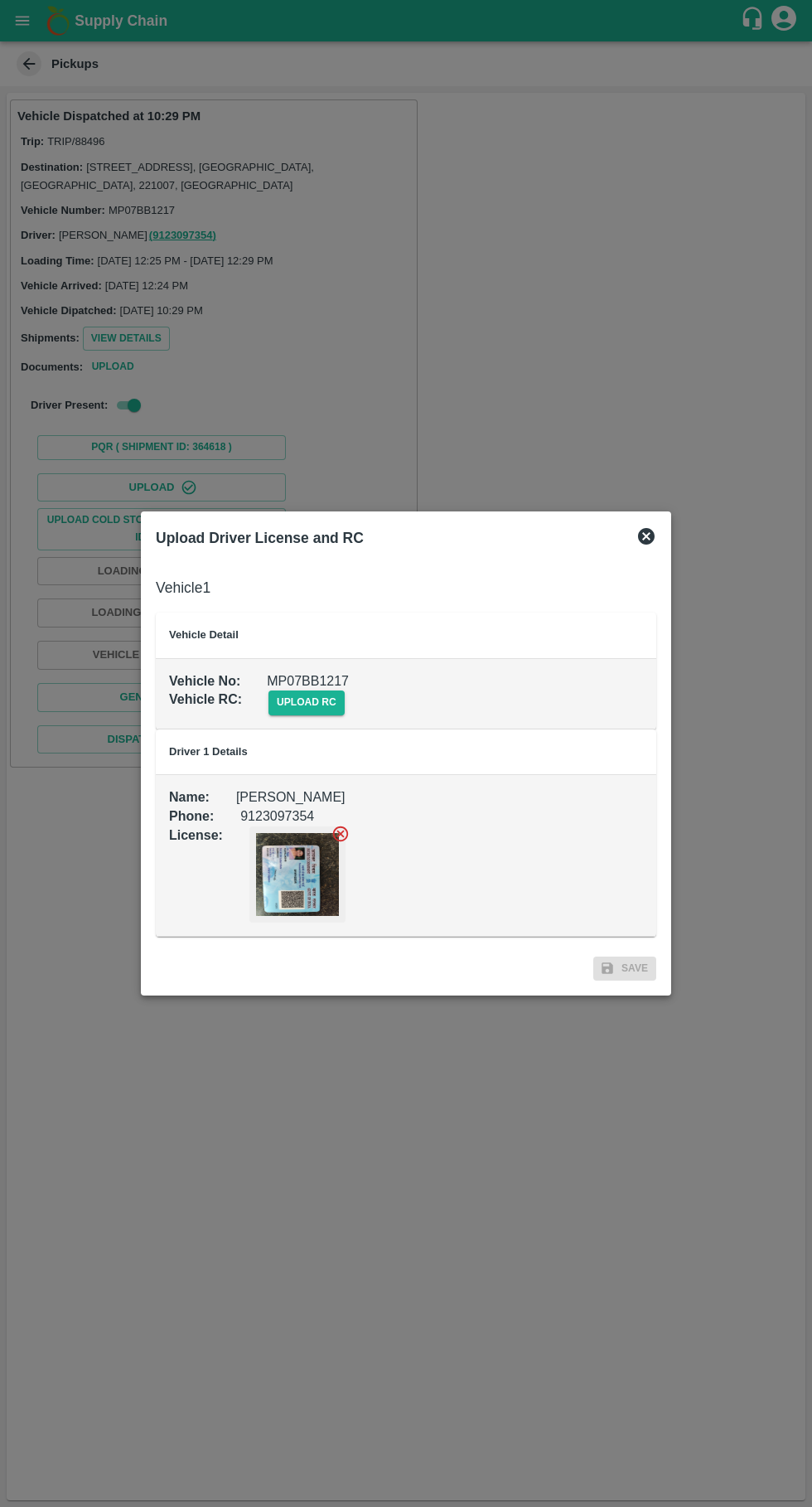
click at [290, 692] on span "upload rc" at bounding box center [306, 702] width 76 height 24
click at [0, 0] on input "upload rc" at bounding box center [0, 0] width 0 height 0
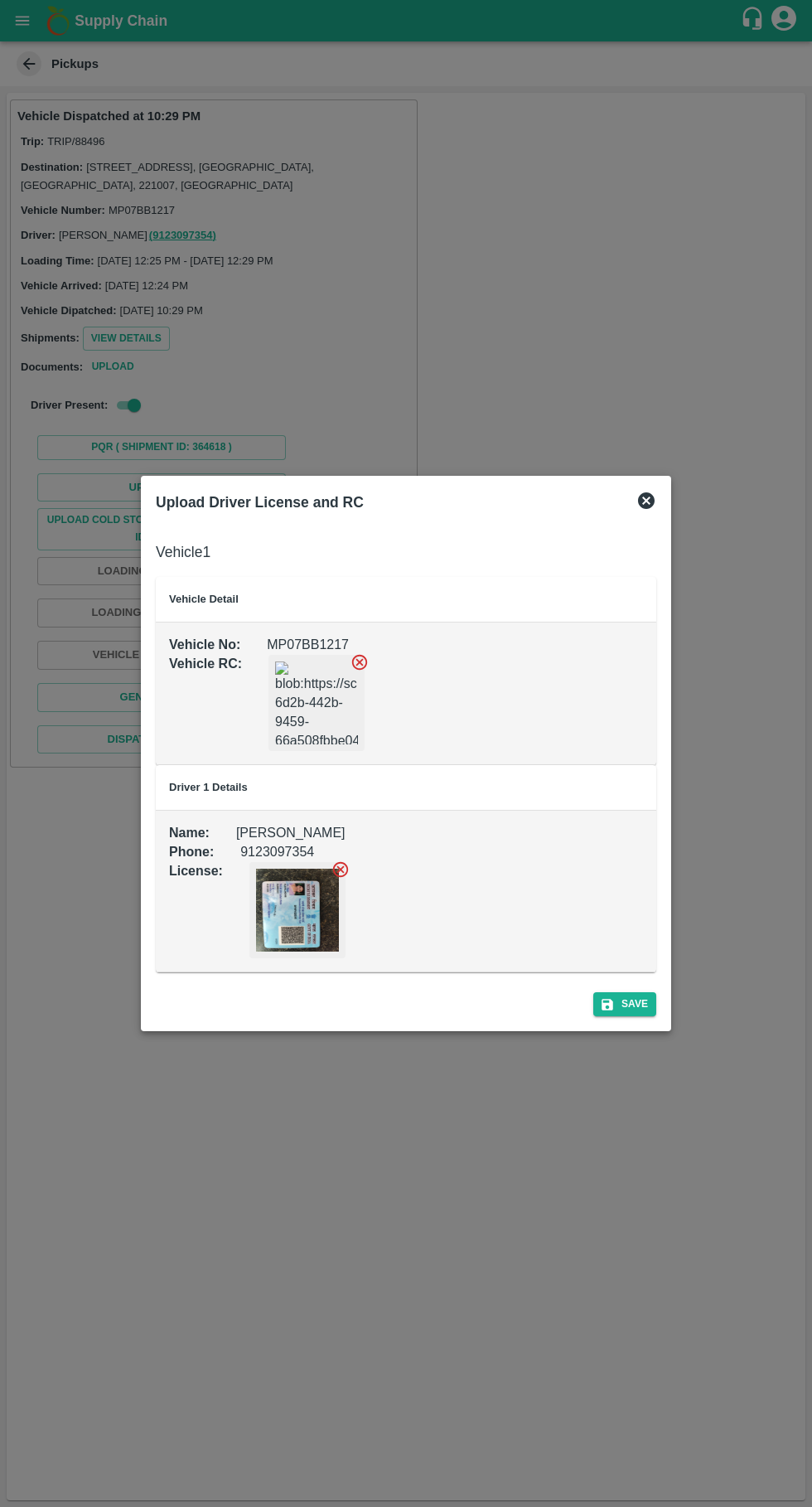
click at [622, 963] on td "Name : Shashank Phone : 9123097354 License :" at bounding box center [406, 892] width 501 height 162
click at [626, 1015] on button "Save" at bounding box center [625, 1004] width 63 height 24
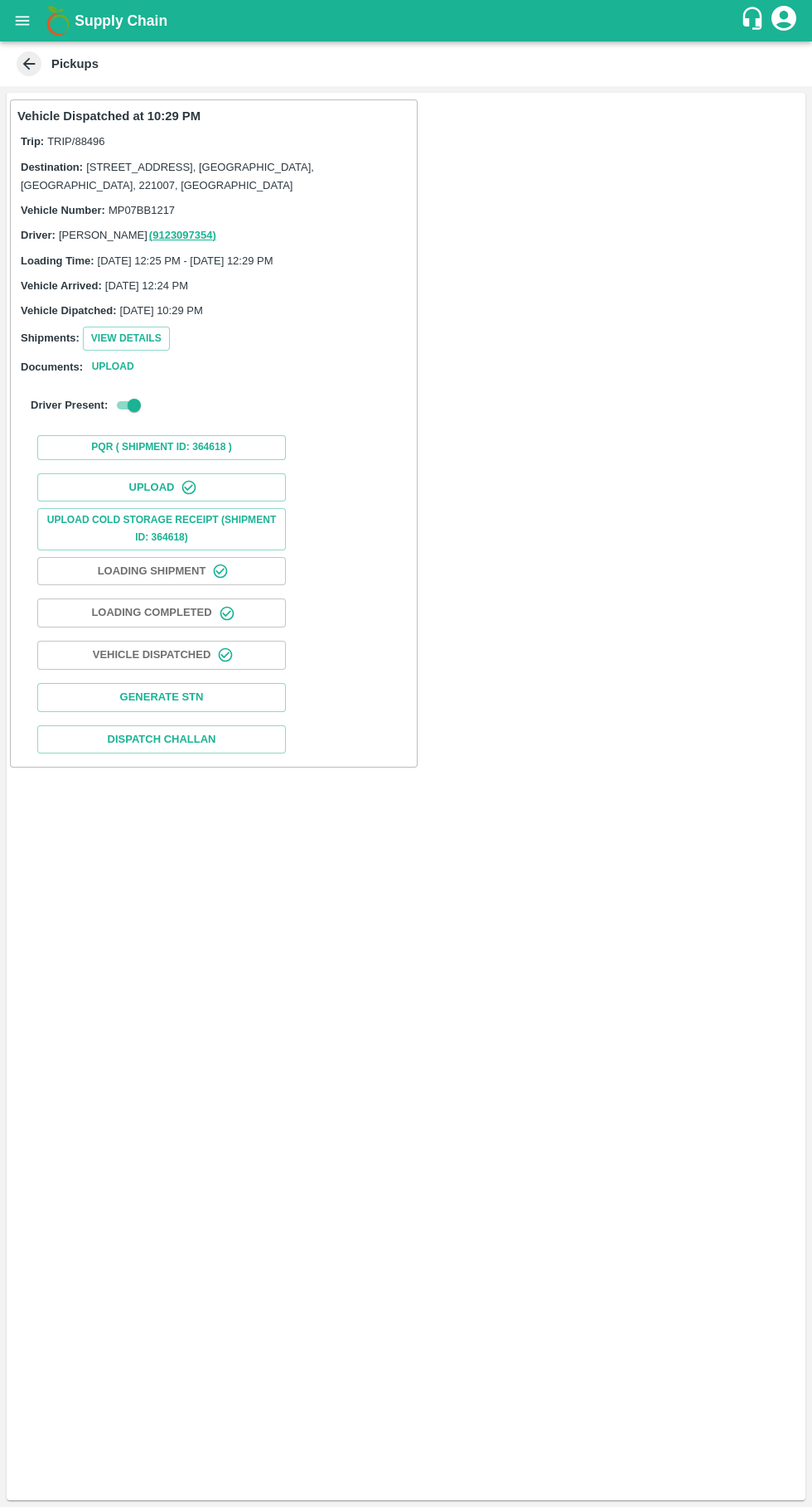
click at [25, 21] on icon "open drawer" at bounding box center [23, 21] width 14 height 9
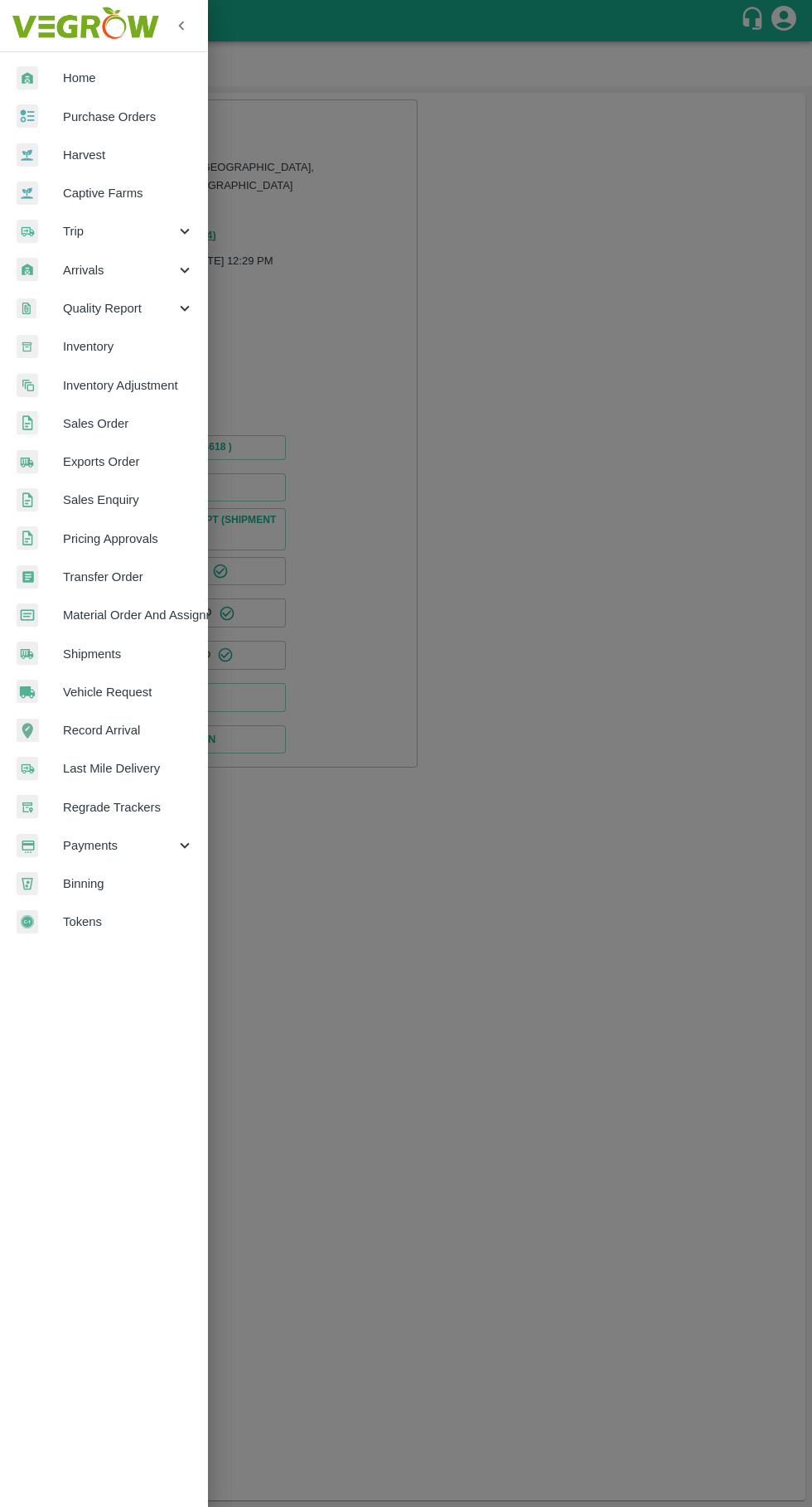
click at [110, 233] on span "Trip" at bounding box center [119, 231] width 113 height 18
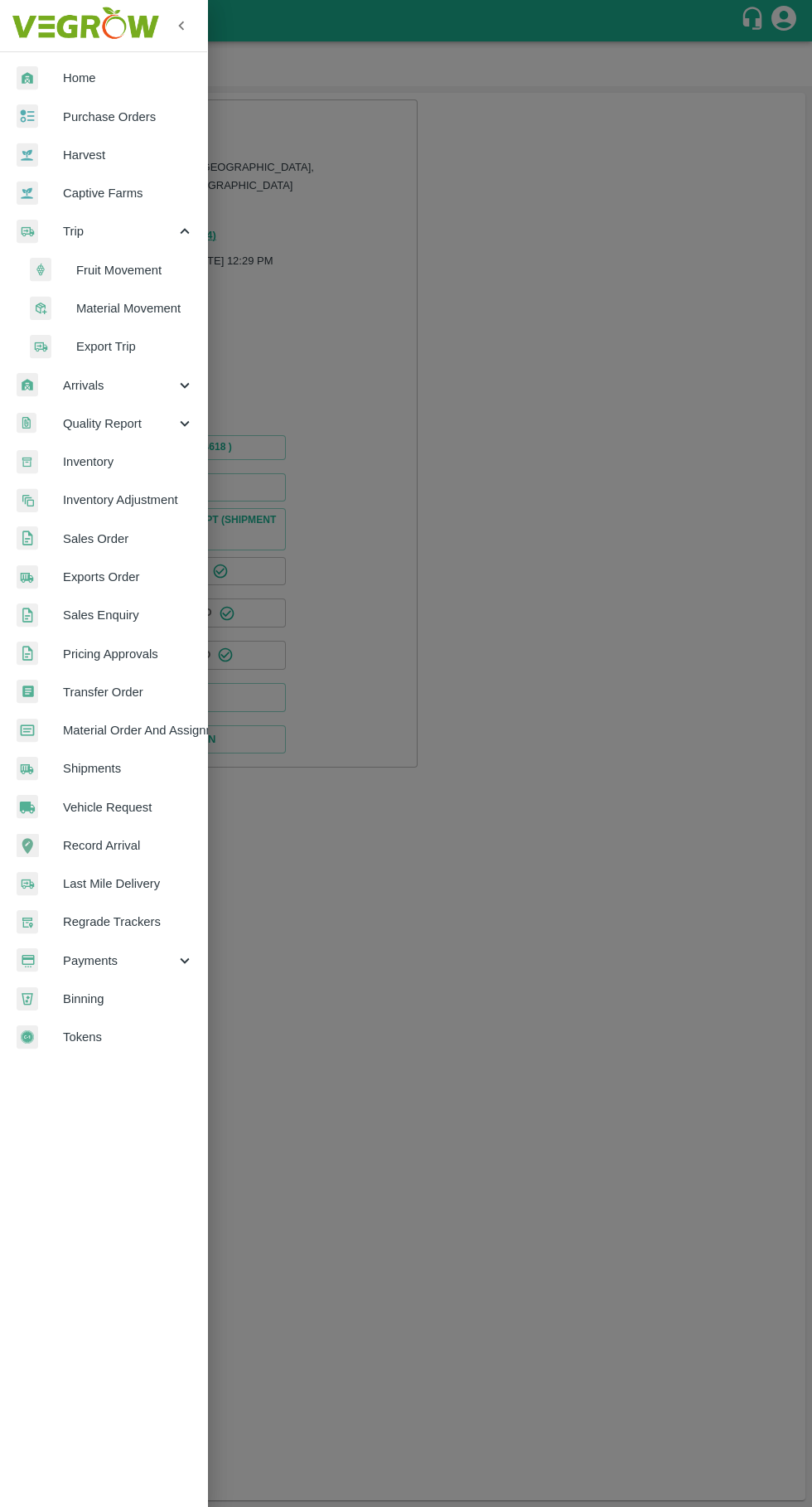
click at [135, 267] on span "Fruit Movement" at bounding box center [135, 270] width 118 height 18
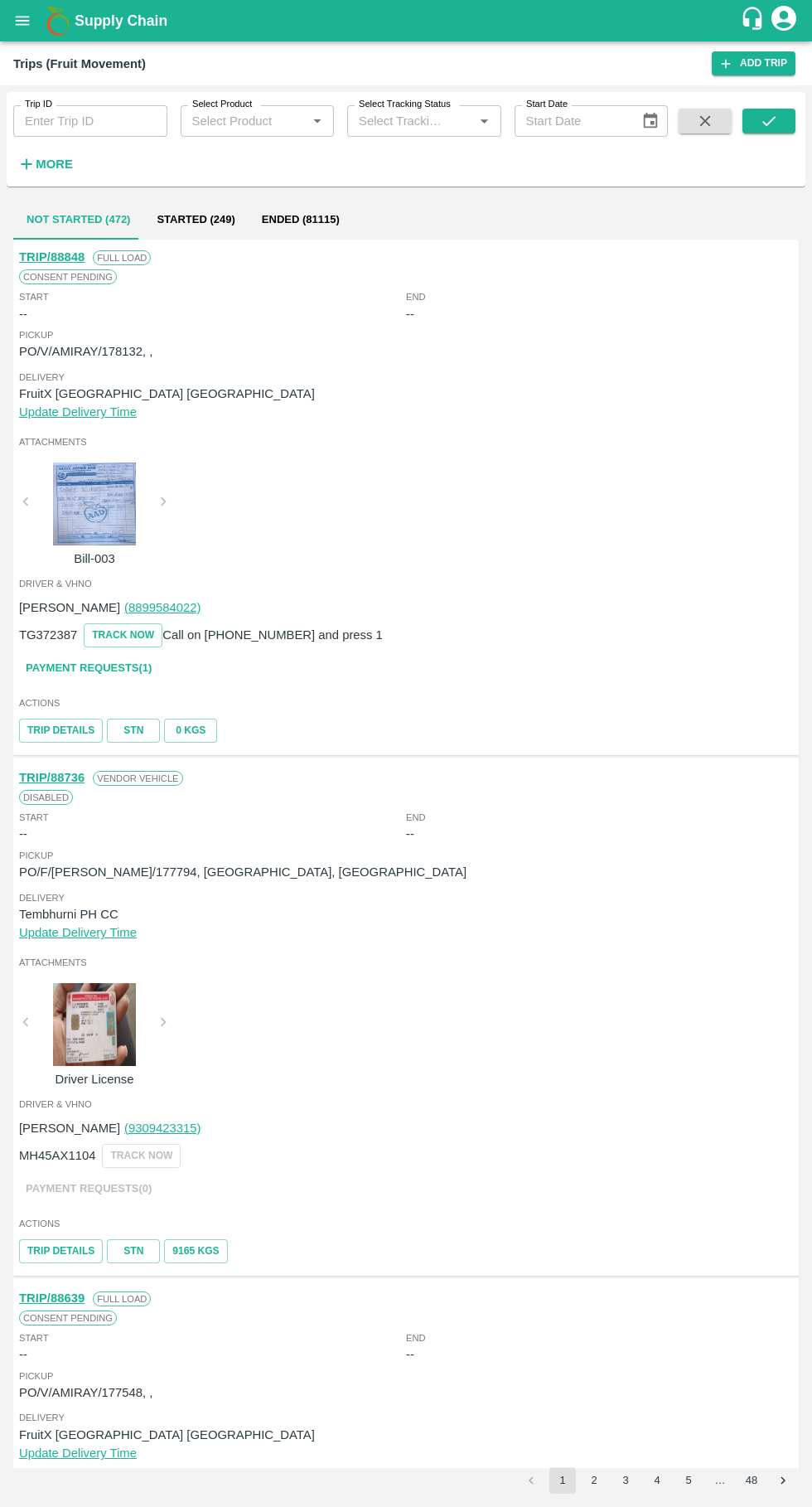
click at [106, 125] on input "Trip ID" at bounding box center [90, 121] width 154 height 31
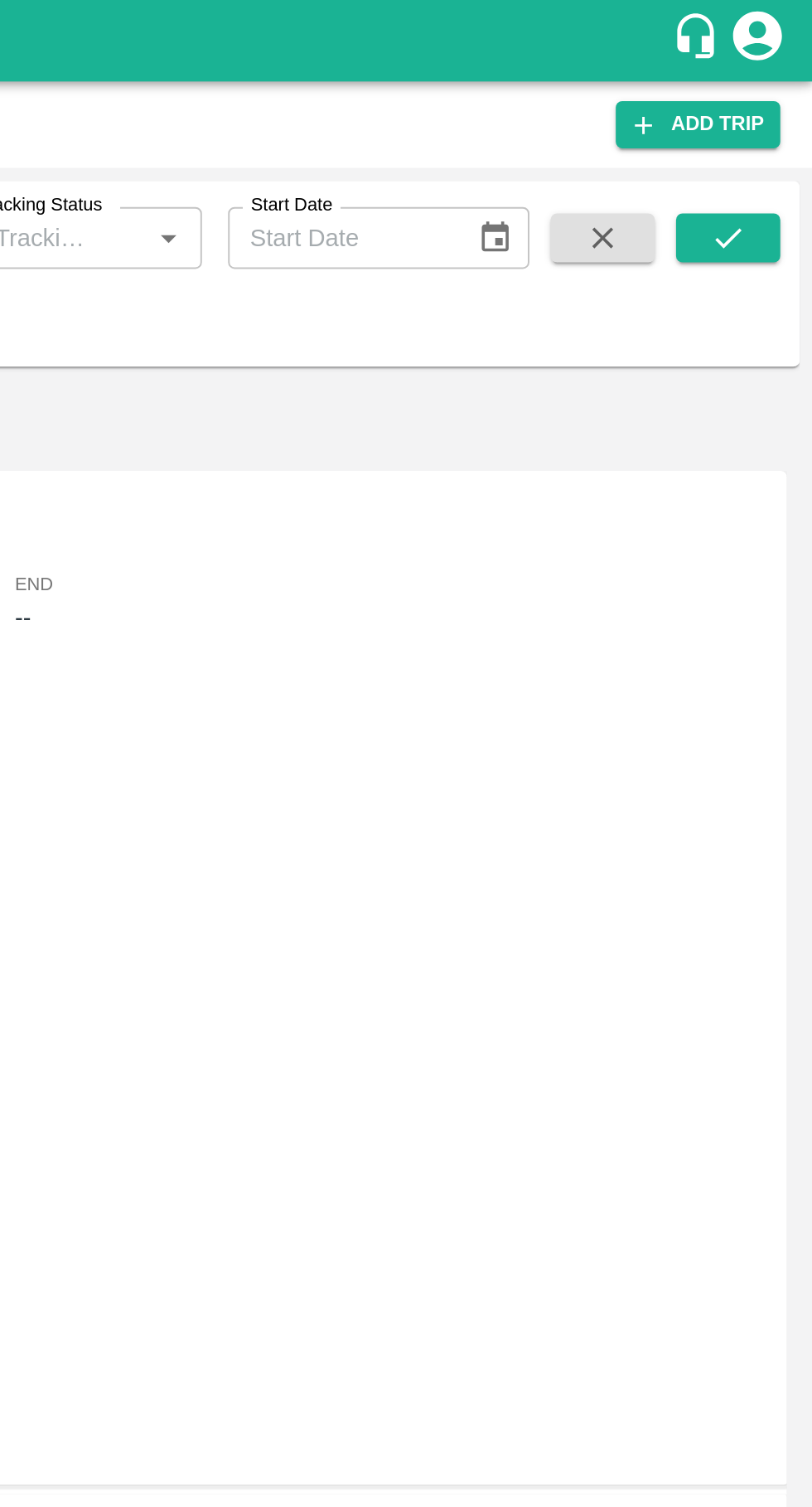
type input "88843"
click at [777, 114] on icon "submit" at bounding box center [769, 121] width 18 height 18
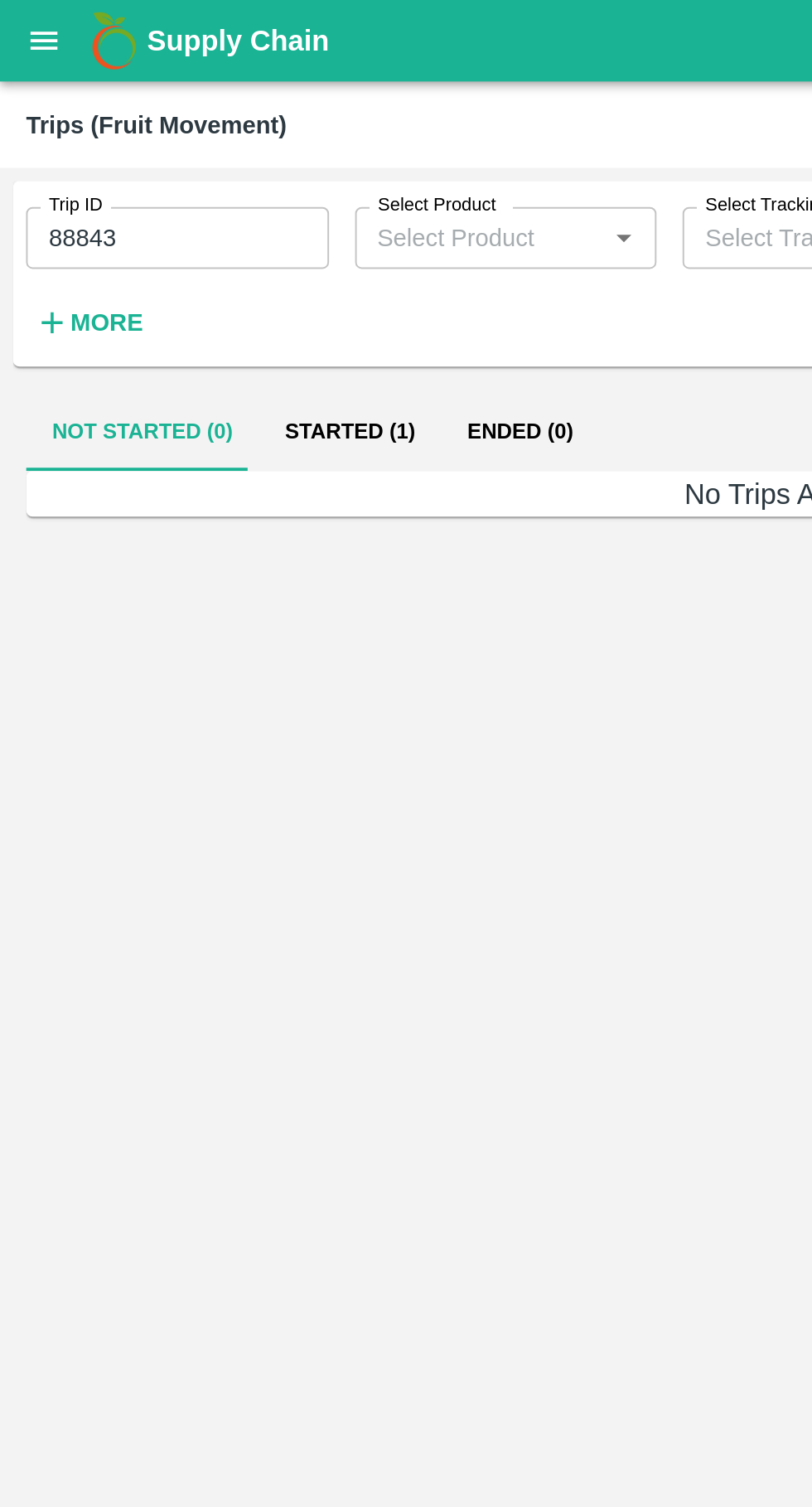
click at [168, 207] on button "Started (1)" at bounding box center [178, 219] width 93 height 39
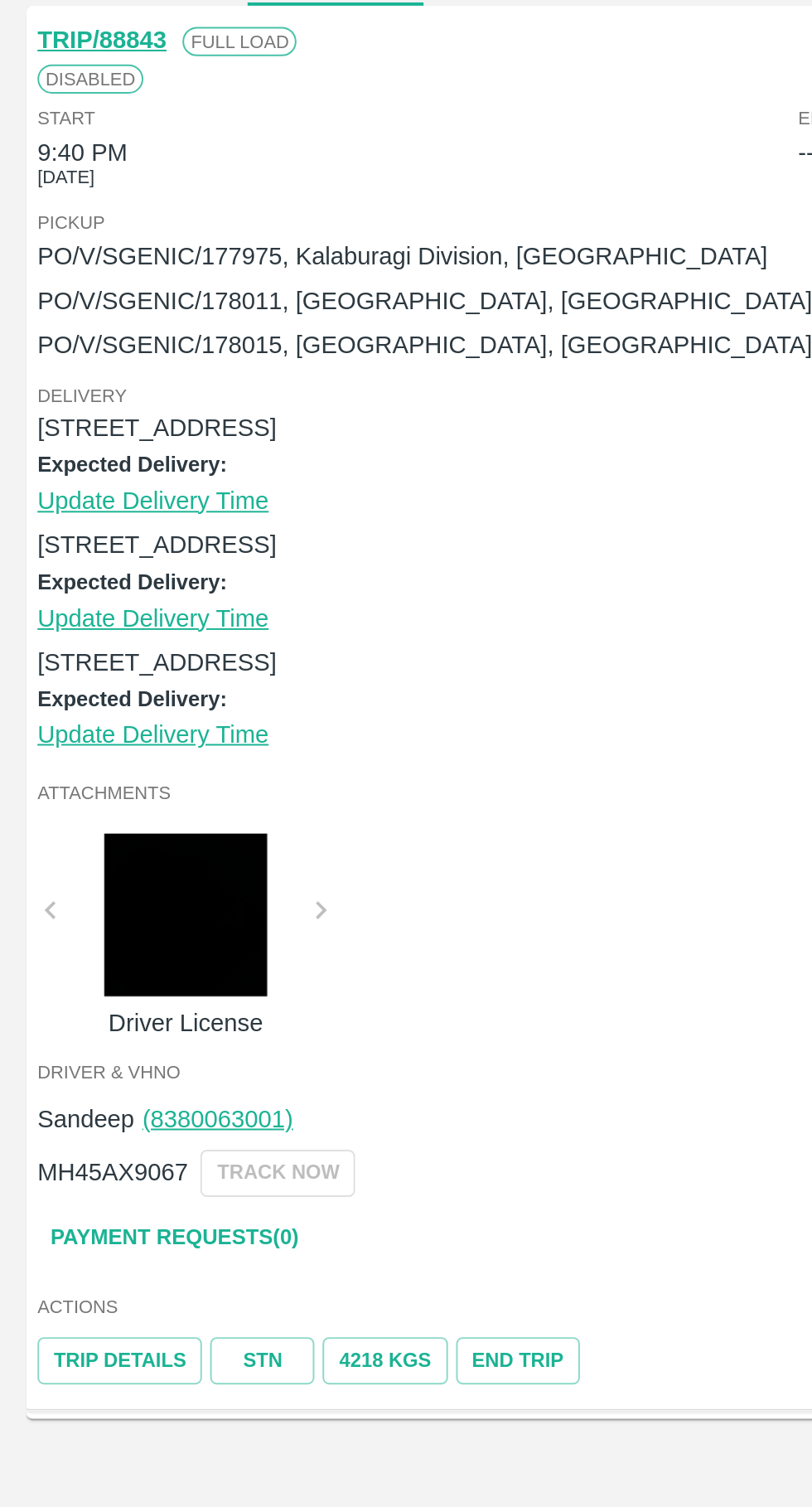
click at [106, 877] on link "Payment Requests( 0 )" at bounding box center [89, 867] width 140 height 29
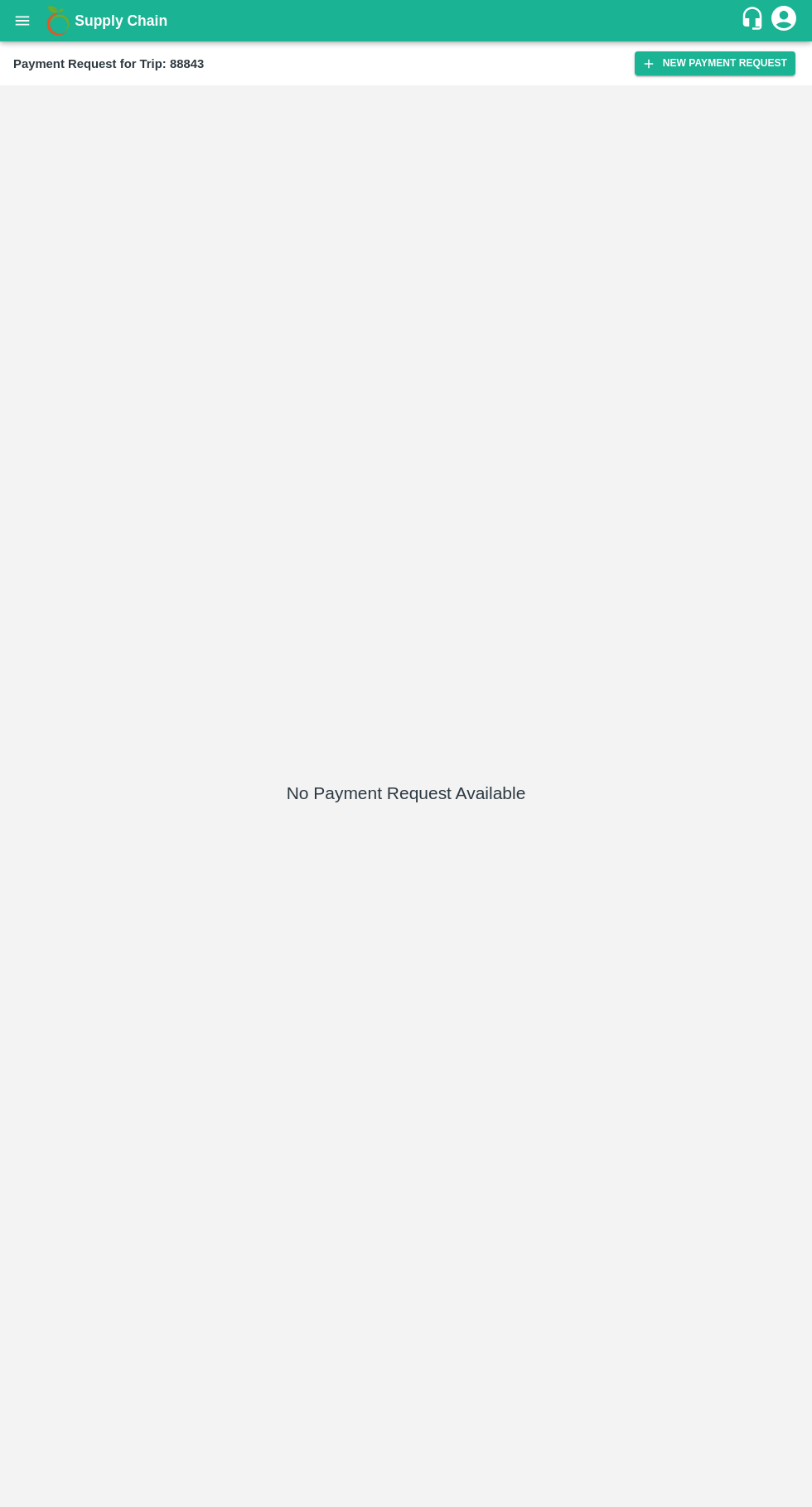
click at [701, 61] on button "New Payment Request" at bounding box center [715, 63] width 161 height 24
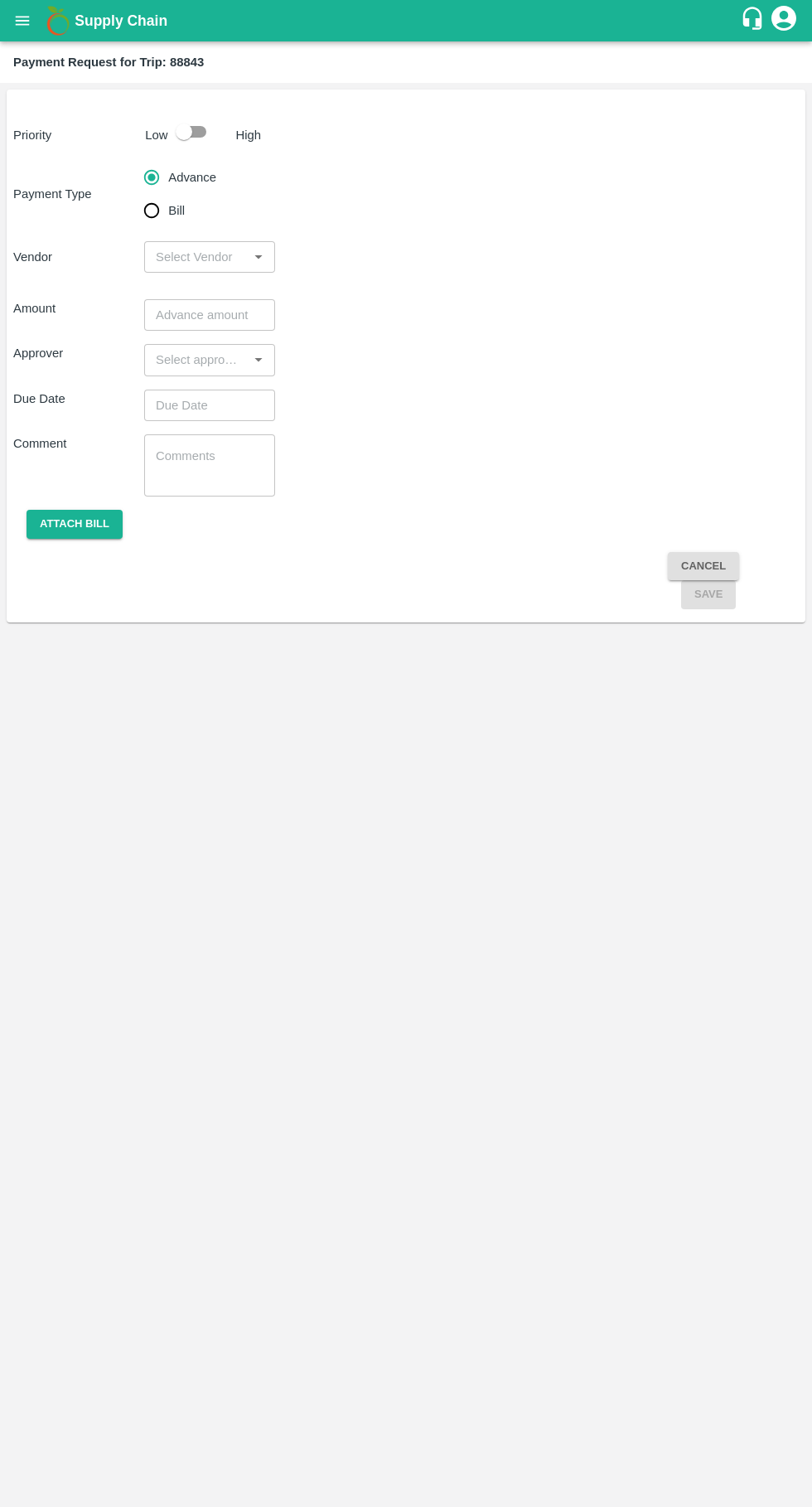
click at [170, 255] on input "input" at bounding box center [196, 257] width 94 height 21
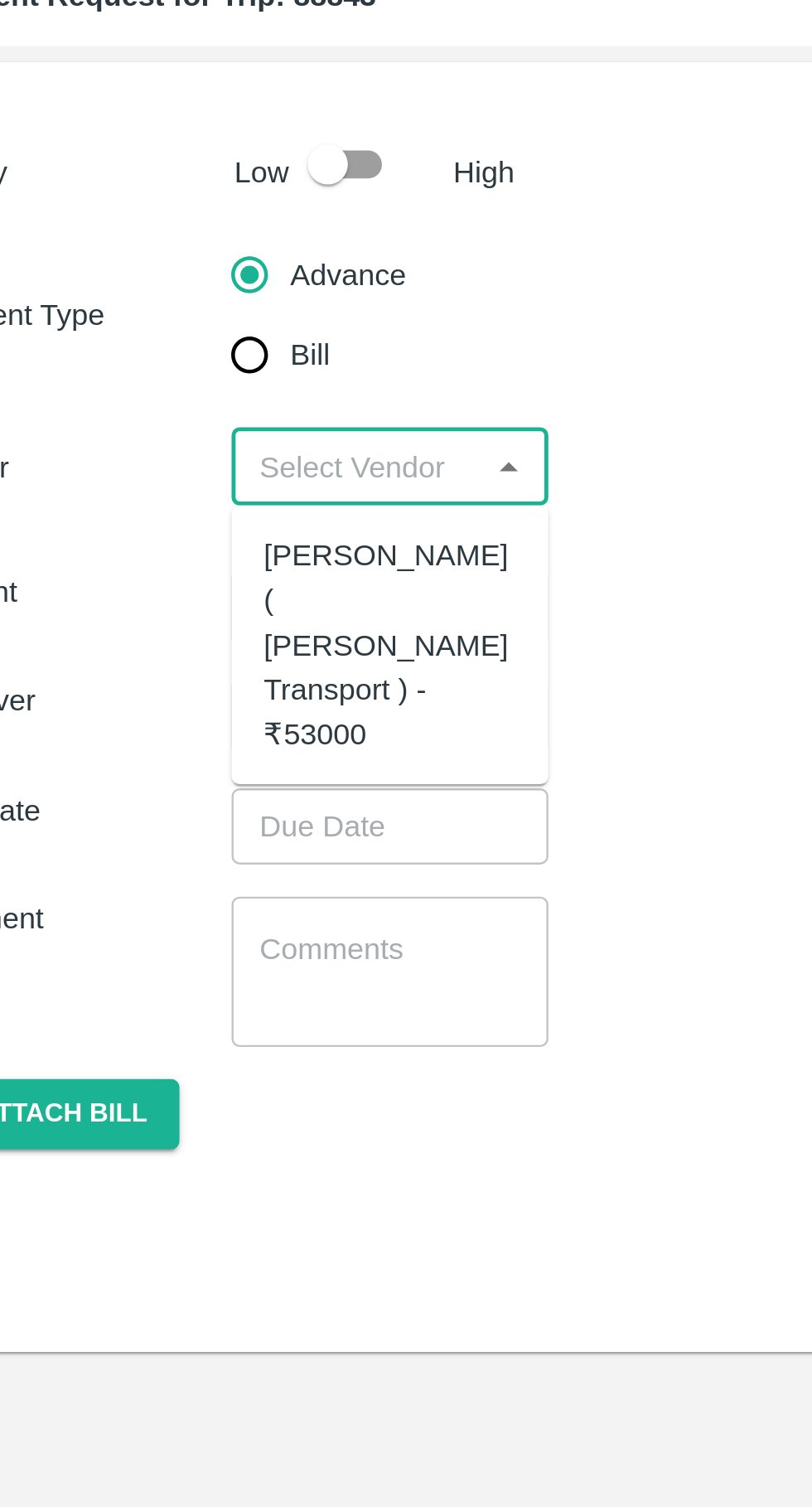
click at [149, 214] on input "Bill" at bounding box center [151, 210] width 33 height 33
radio input "true"
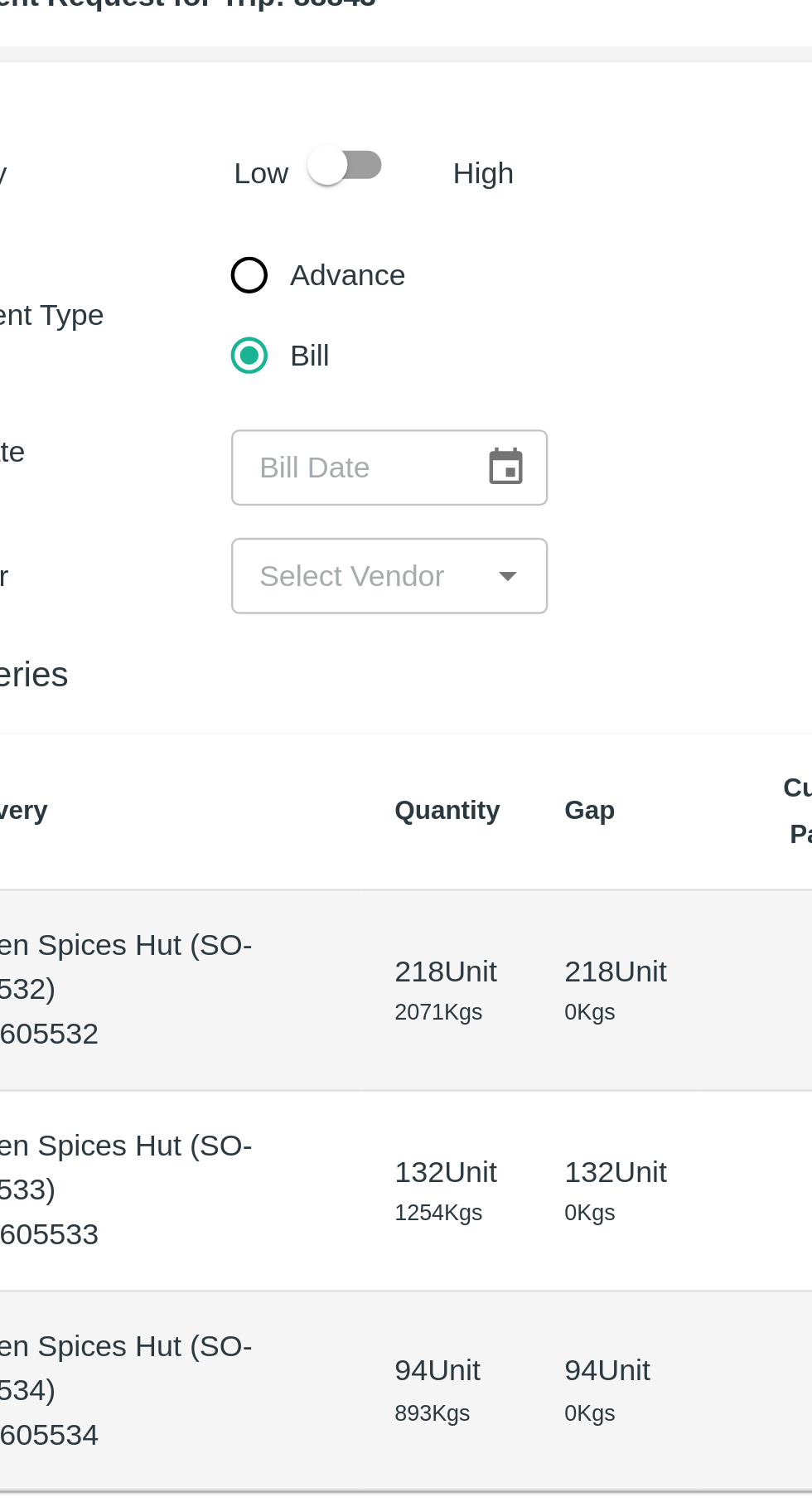
scroll to position [38, 0]
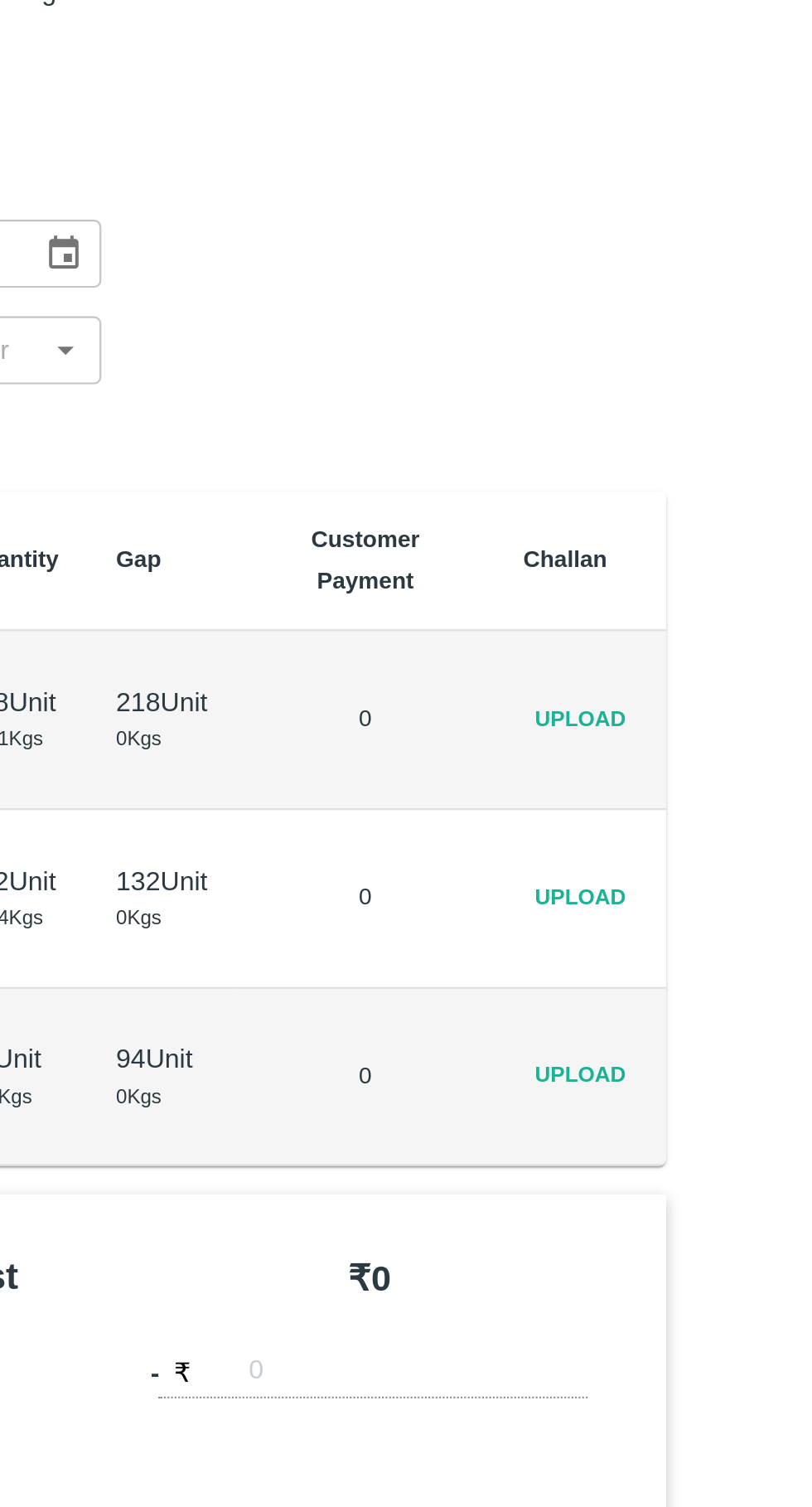
click at [507, 435] on span "Upload" at bounding box center [496, 436] width 53 height 24
click at [0, 0] on input "Upload" at bounding box center [0, 0] width 0 height 0
click at [503, 508] on span "Upload" at bounding box center [496, 518] width 53 height 24
click at [0, 0] on input "Upload" at bounding box center [0, 0] width 0 height 0
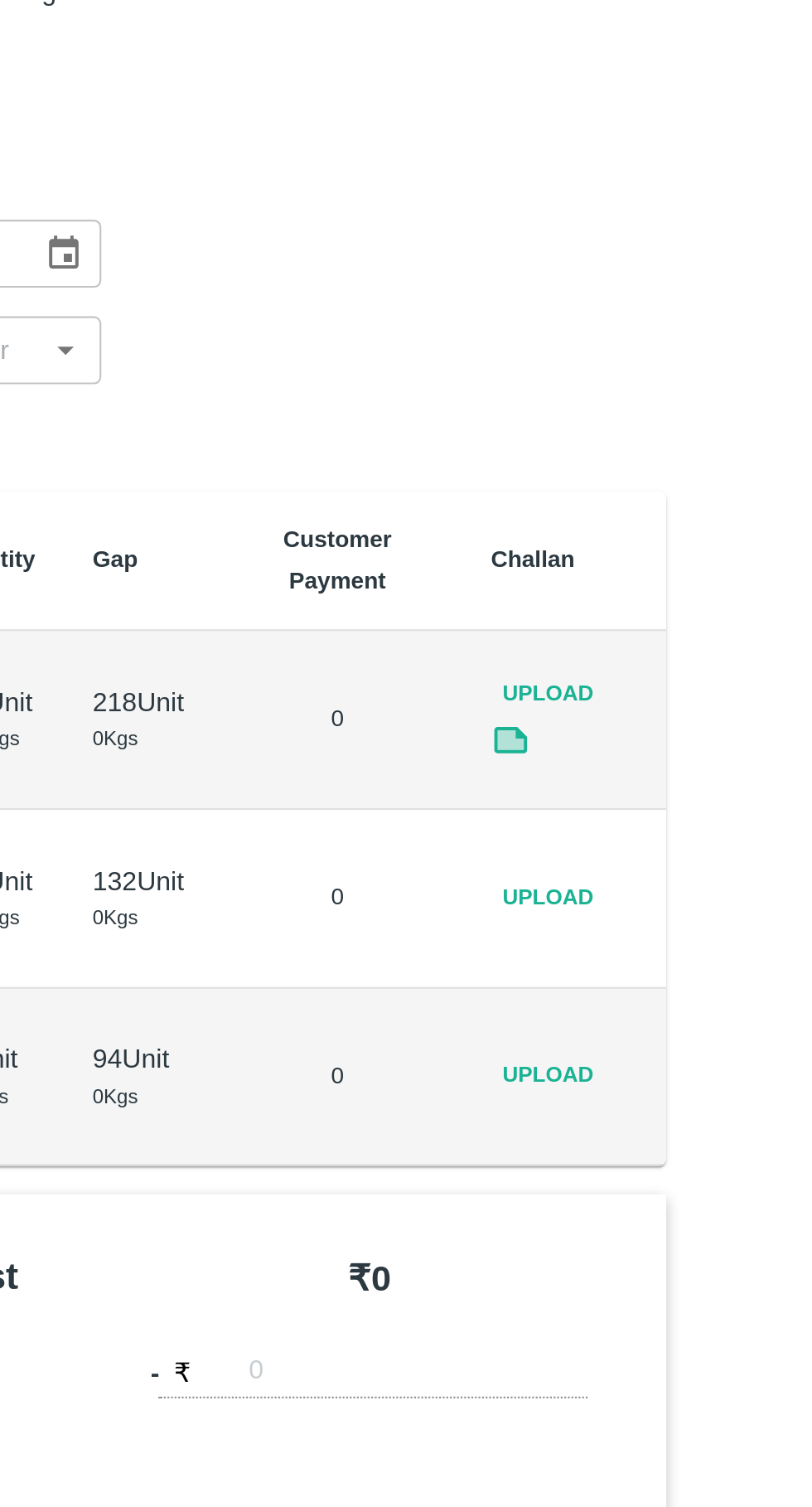
click at [480, 602] on span "Upload" at bounding box center [482, 600] width 53 height 24
click at [0, 0] on input "Upload" at bounding box center [0, 0] width 0 height 0
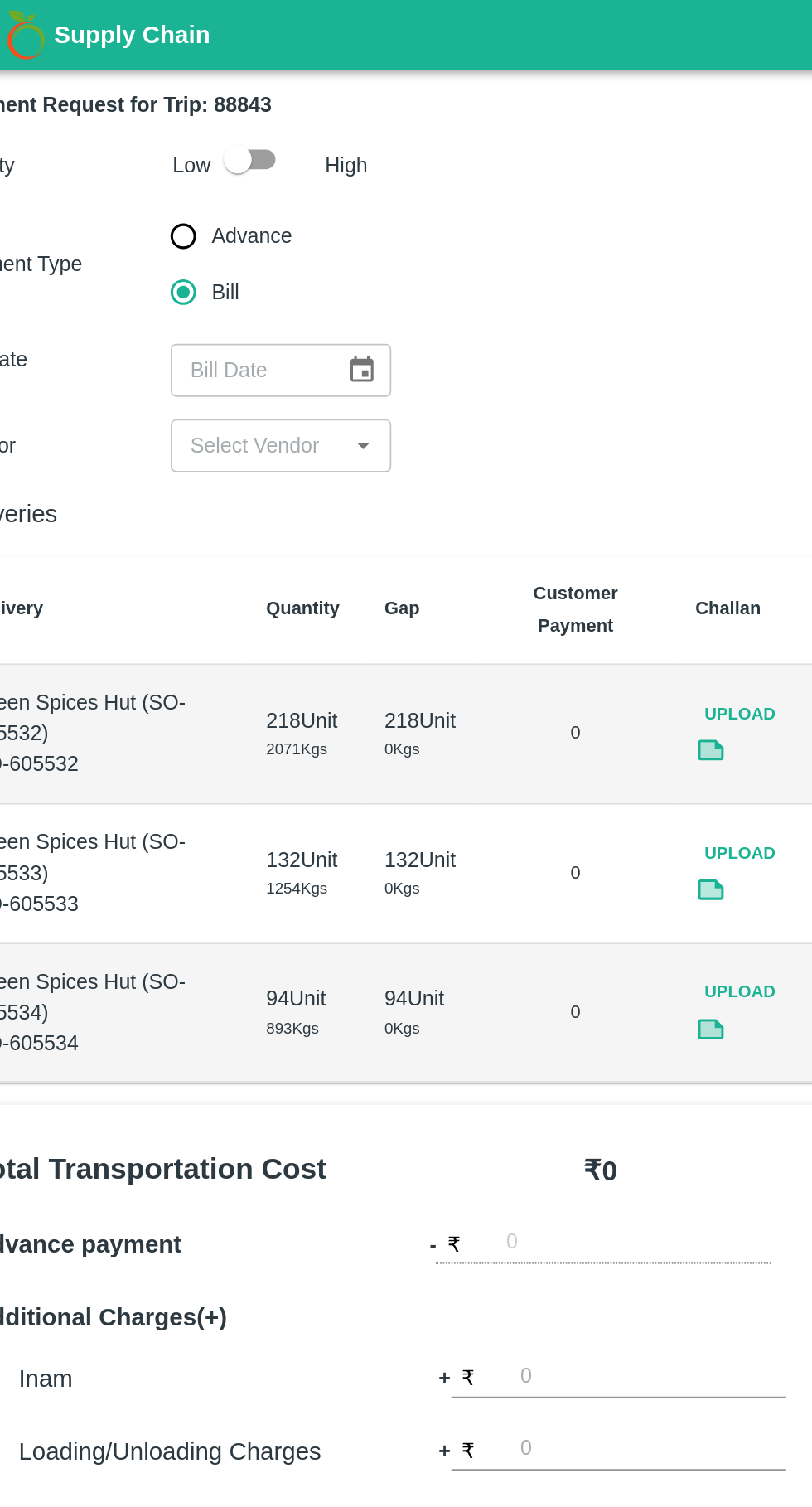
scroll to position [36, 0]
